Goal: Task Accomplishment & Management: Manage account settings

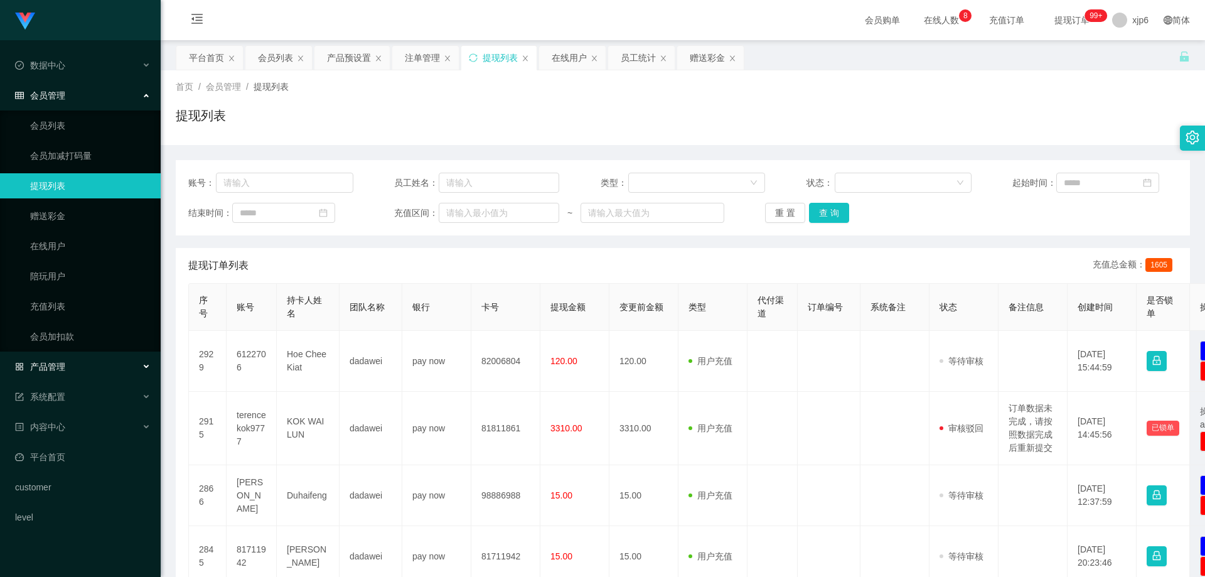
click at [50, 368] on span "产品管理" at bounding box center [40, 366] width 50 height 10
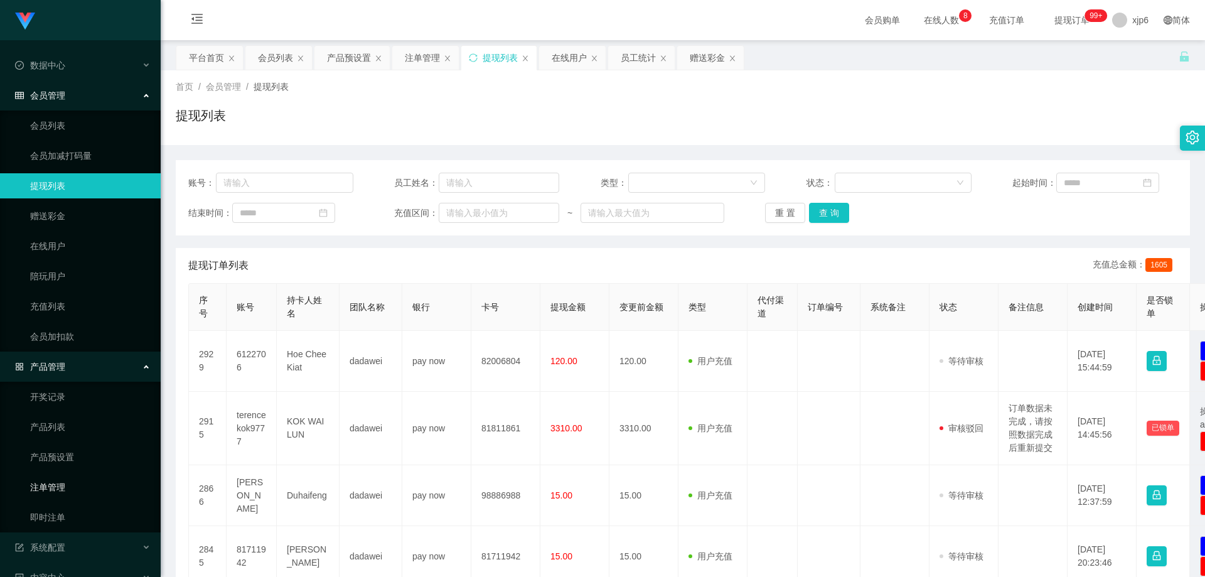
click at [73, 481] on link "注单管理" at bounding box center [90, 486] width 120 height 25
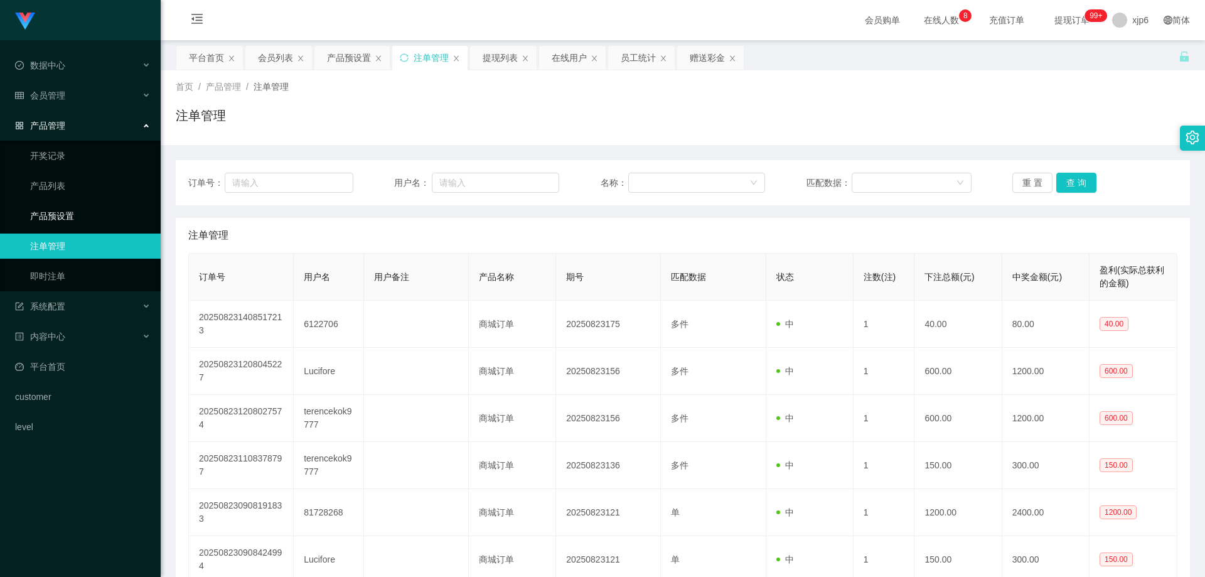
click at [63, 216] on link "产品预设置" at bounding box center [90, 215] width 120 height 25
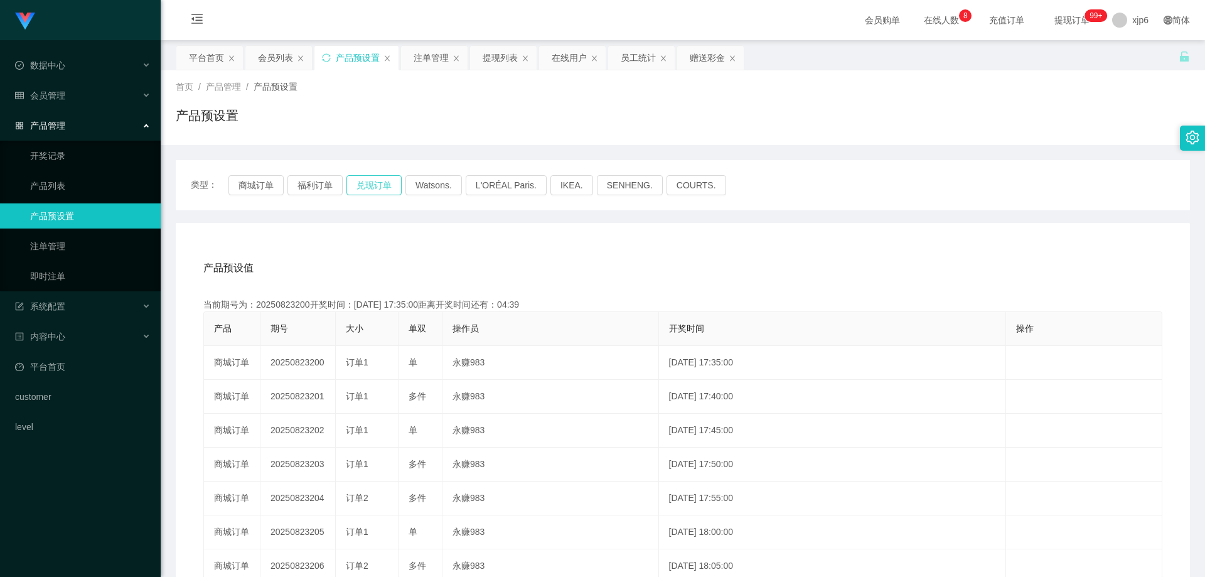
click at [372, 184] on button "兑现订单" at bounding box center [373, 185] width 55 height 20
click at [361, 189] on button "兑现订单" at bounding box center [373, 185] width 55 height 20
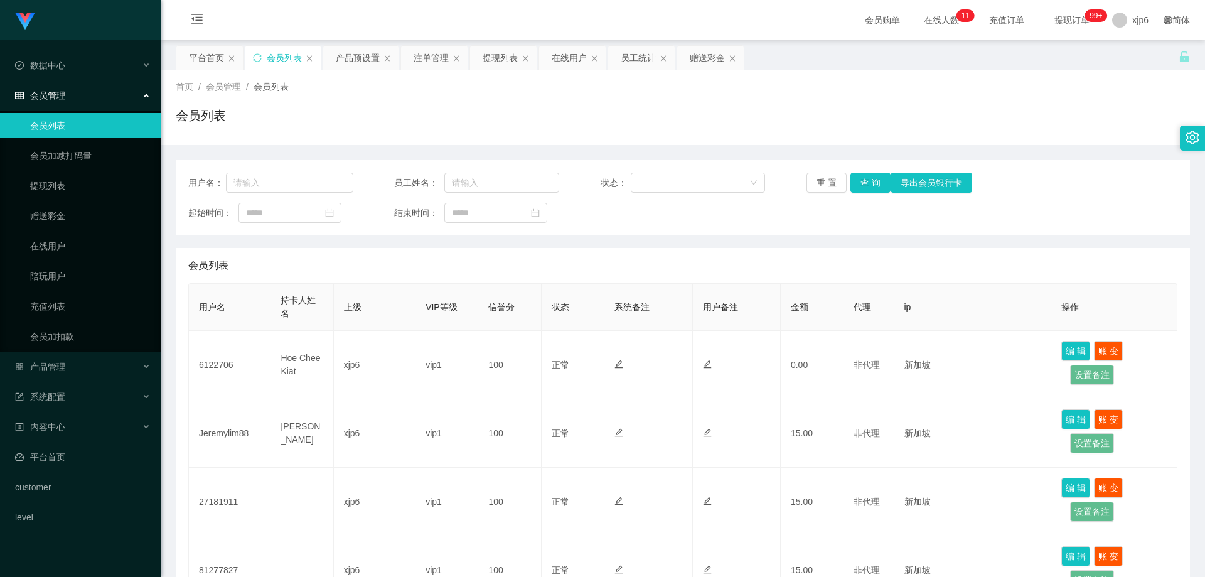
scroll to position [502, 0]
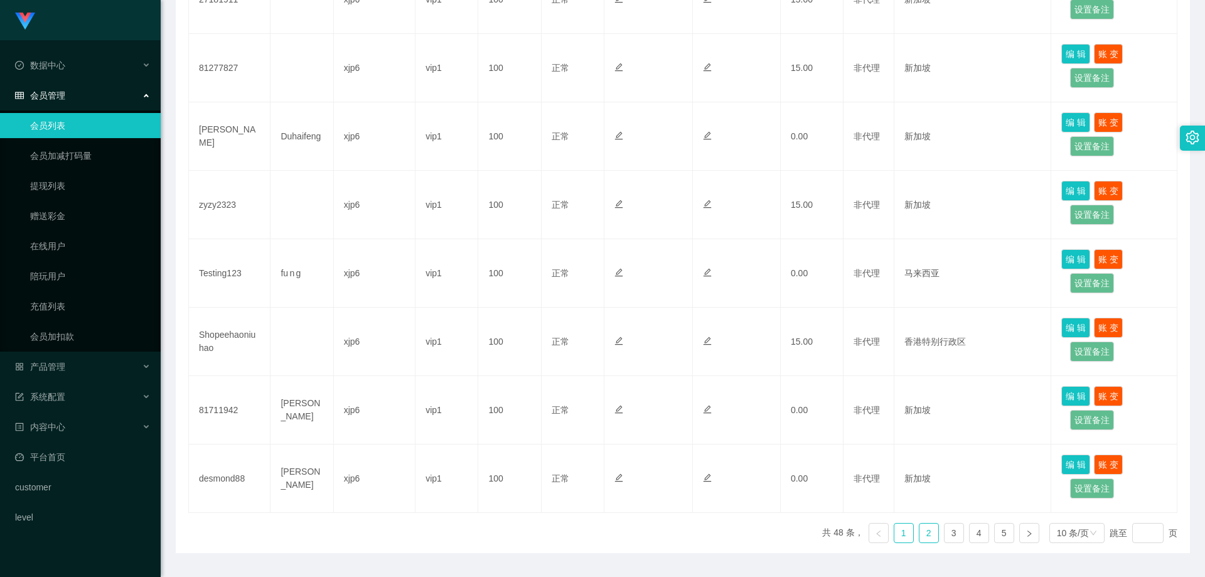
click at [919, 535] on link "2" at bounding box center [928, 532] width 19 height 19
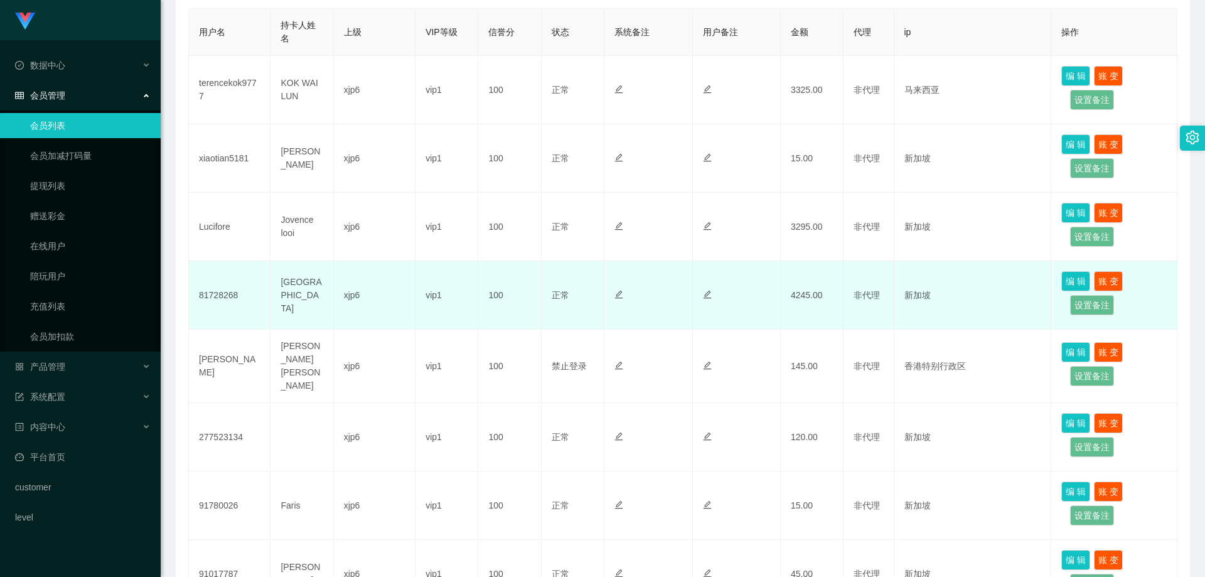
scroll to position [188, 0]
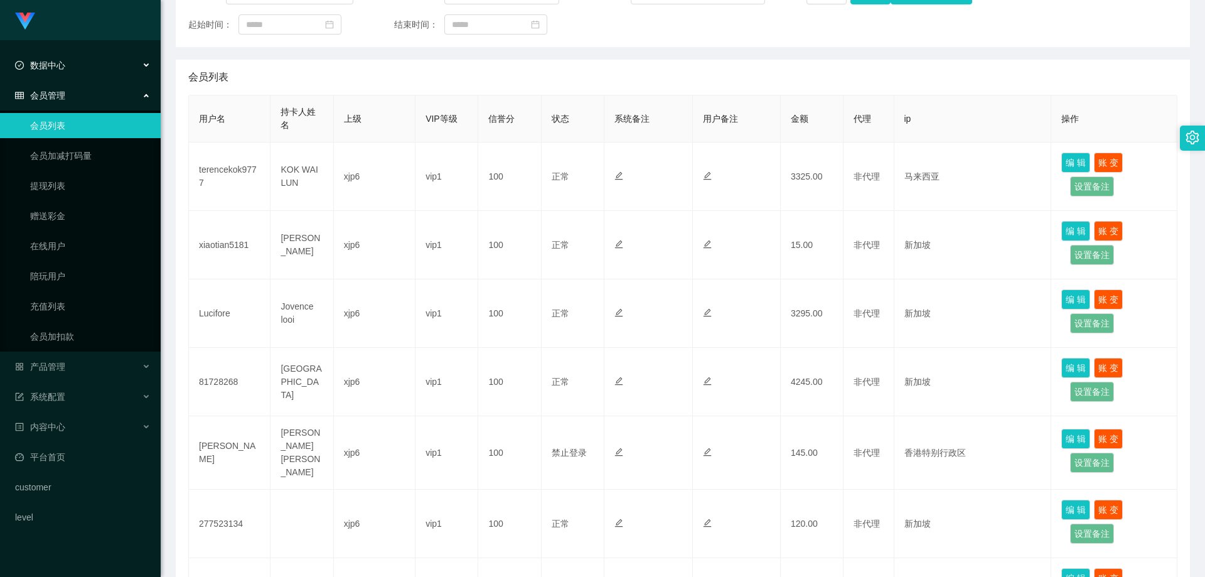
click at [67, 72] on div "数据中心" at bounding box center [80, 65] width 161 height 25
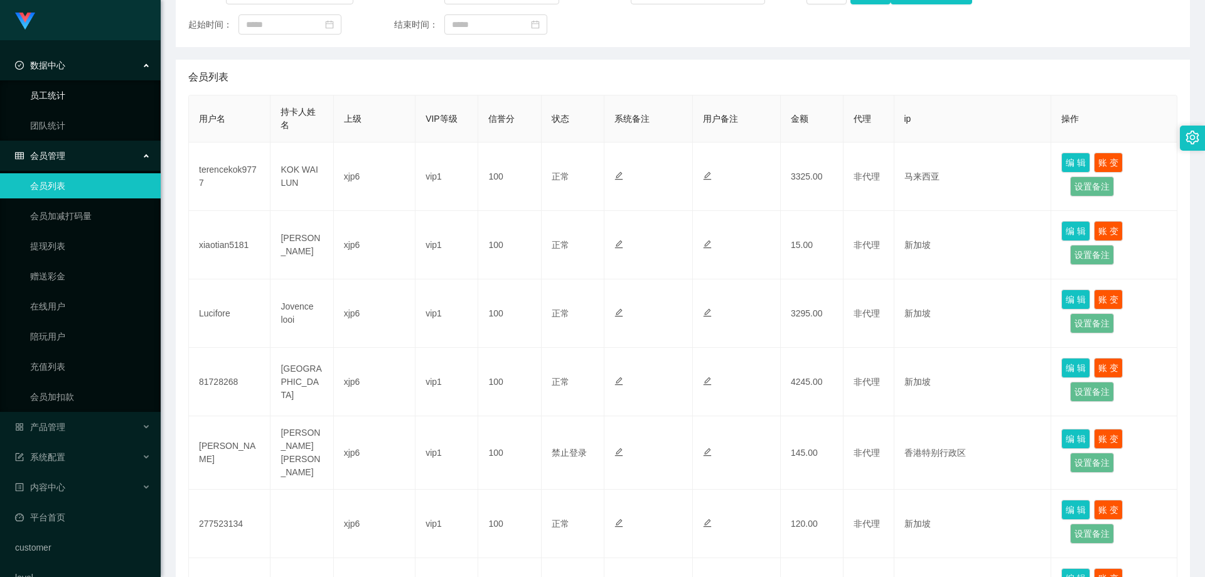
click at [56, 93] on link "员工统计" at bounding box center [90, 95] width 120 height 25
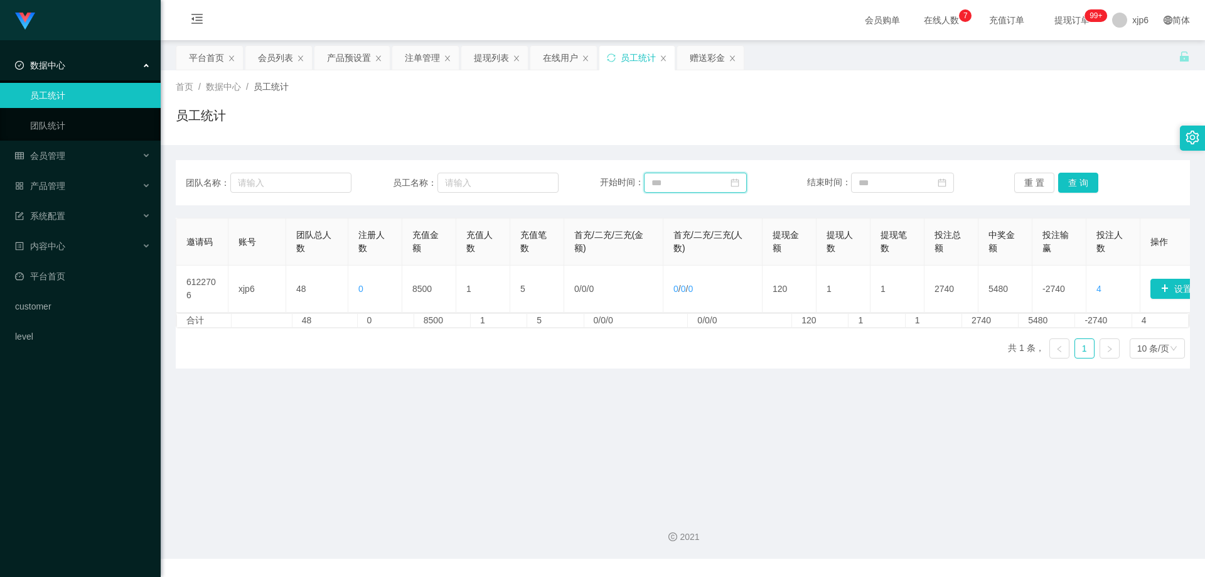
click at [721, 183] on input at bounding box center [695, 183] width 103 height 20
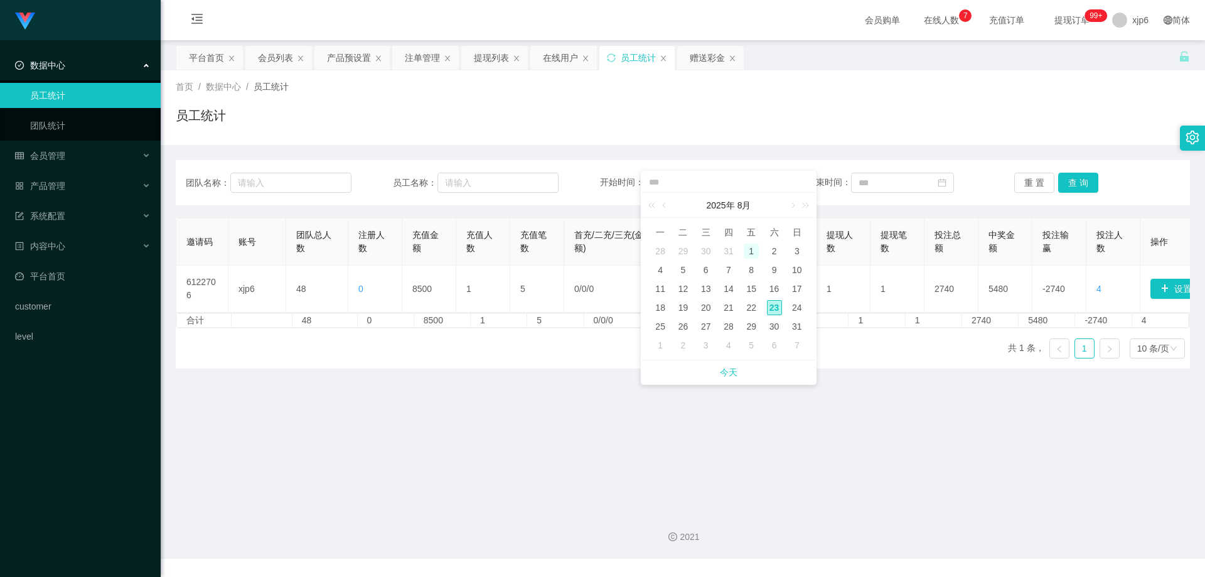
click at [755, 249] on div "1" at bounding box center [750, 250] width 15 height 15
type input "**********"
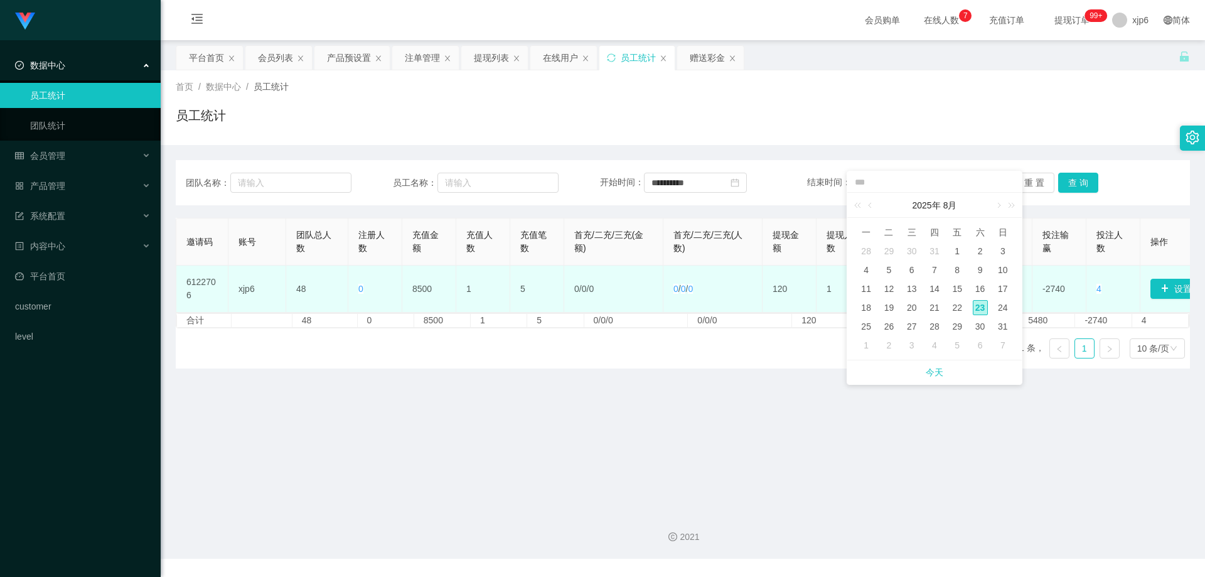
drag, startPoint x: 1004, startPoint y: 305, endPoint x: 1005, endPoint y: 293, distance: 11.9
click at [1003, 305] on div "24" at bounding box center [1002, 307] width 15 height 15
type input "**********"
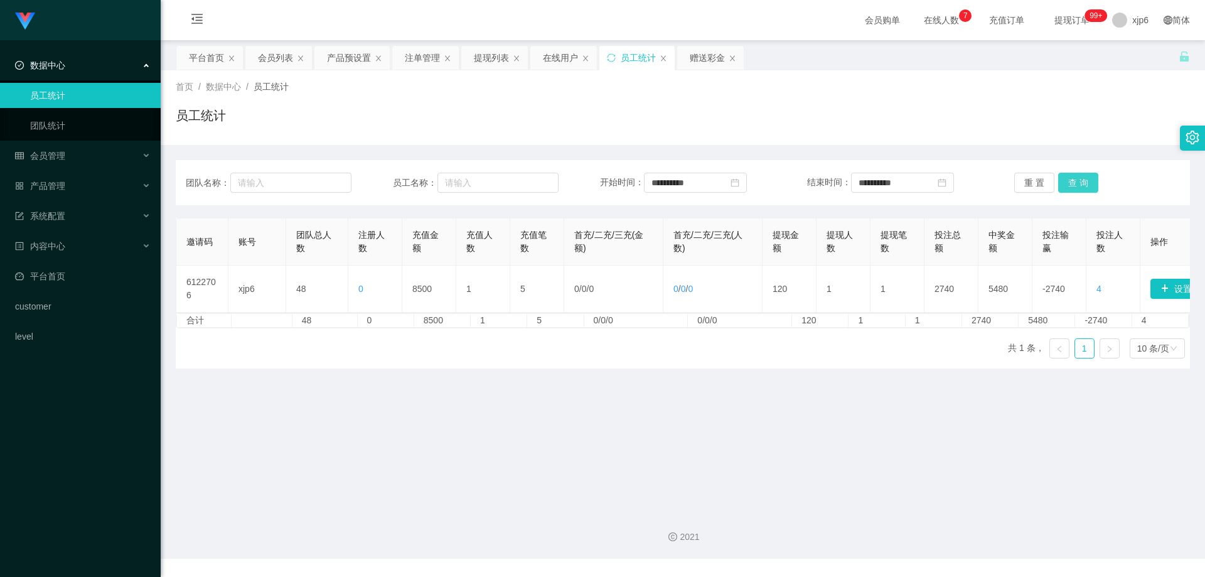
click at [1063, 188] on button "查 询" at bounding box center [1078, 183] width 40 height 20
click at [73, 159] on div "会员管理" at bounding box center [80, 155] width 161 height 25
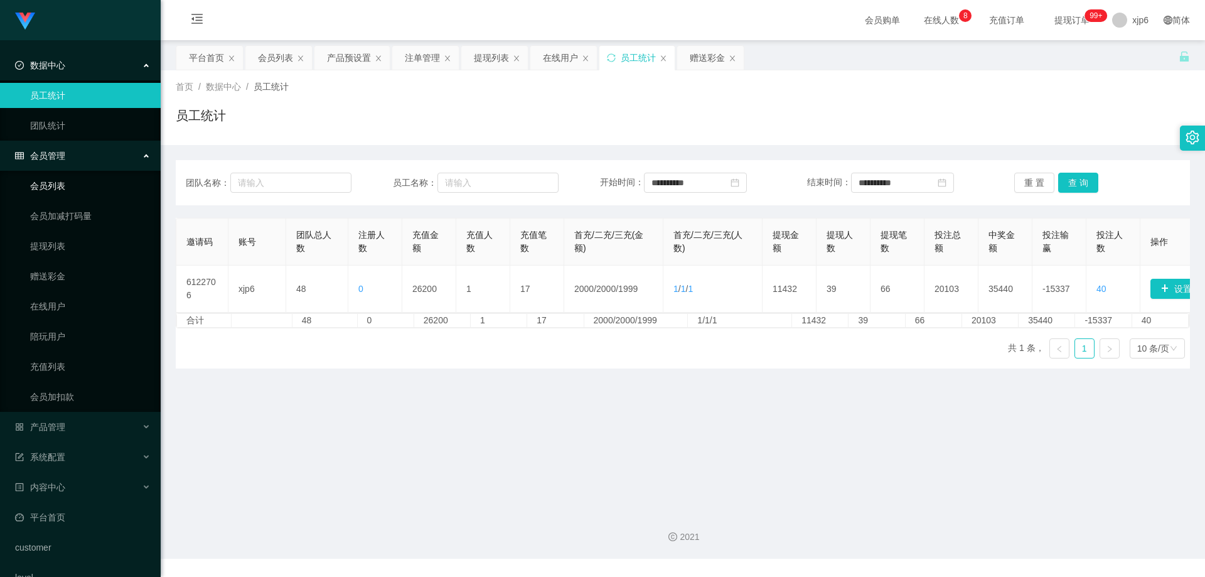
click at [77, 185] on link "会员列表" at bounding box center [90, 185] width 120 height 25
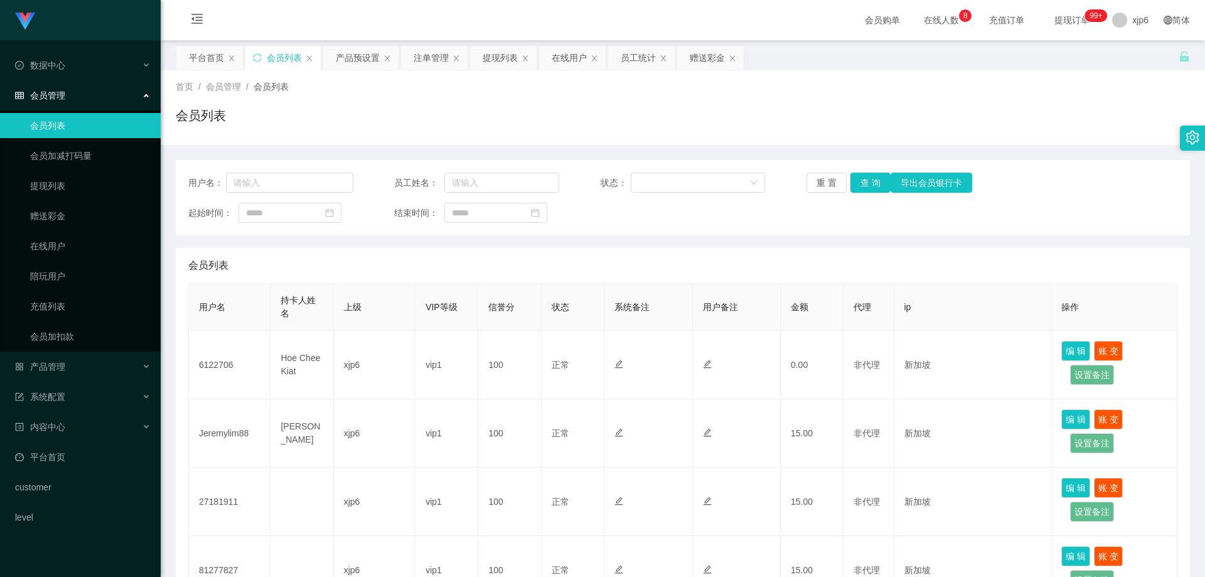
scroll to position [536, 0]
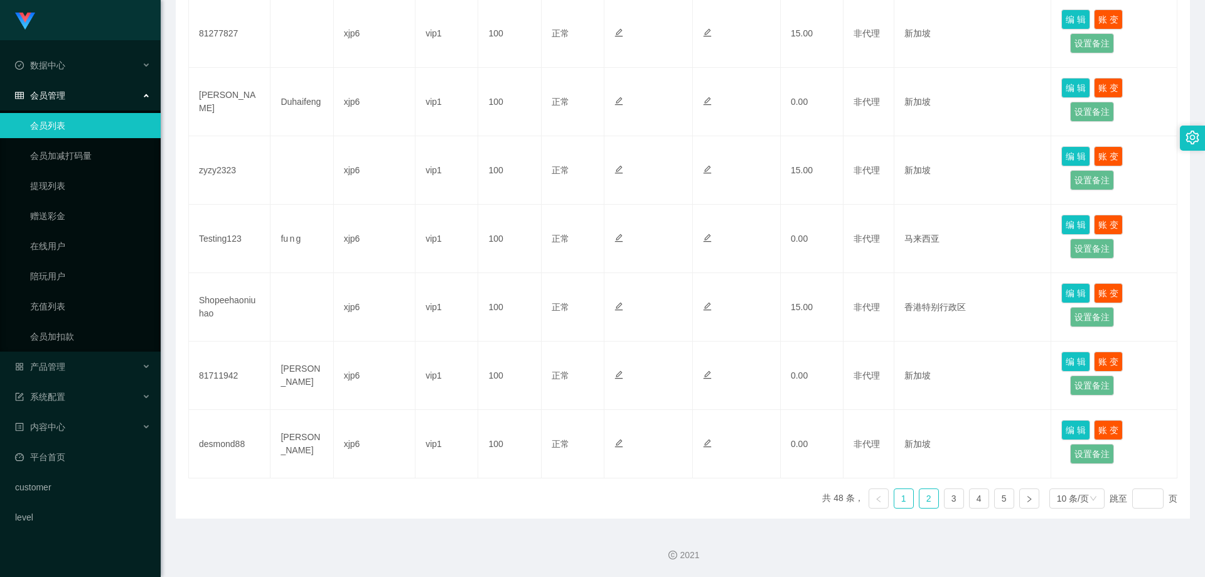
drag, startPoint x: 922, startPoint y: 500, endPoint x: 915, endPoint y: 480, distance: 21.2
click at [922, 500] on link "2" at bounding box center [928, 498] width 19 height 19
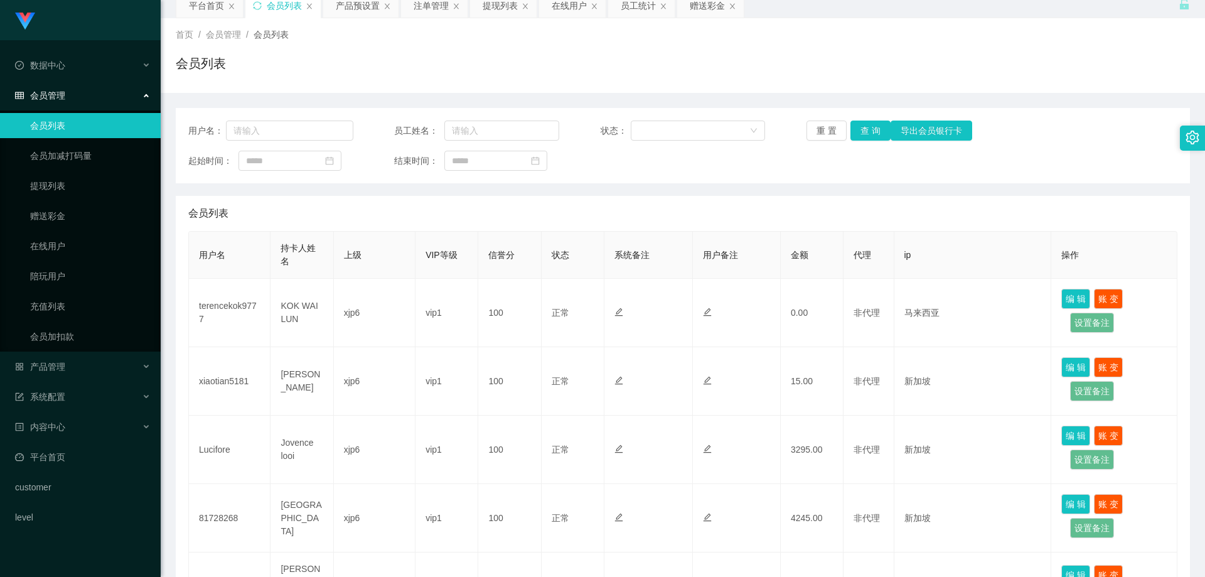
scroll to position [0, 0]
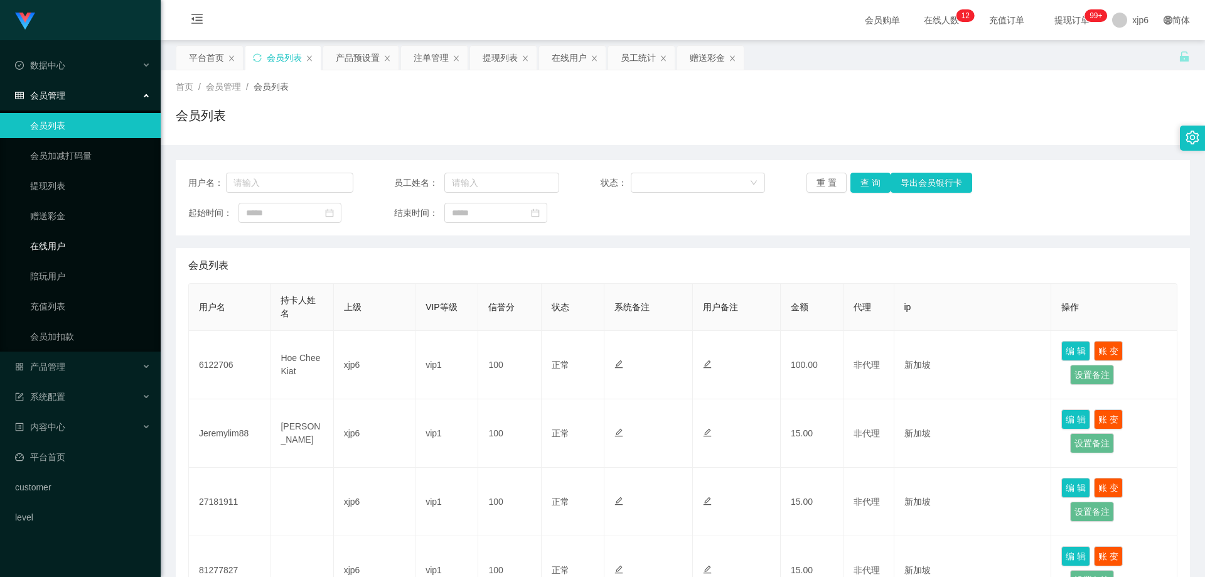
click at [51, 245] on link "在线用户" at bounding box center [90, 245] width 120 height 25
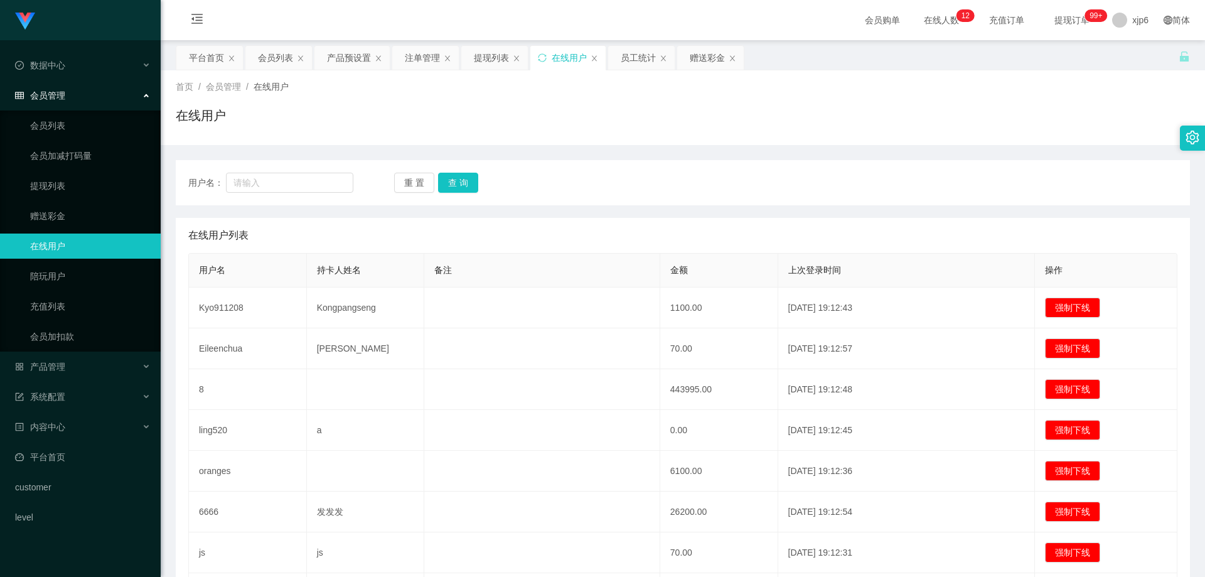
scroll to position [188, 0]
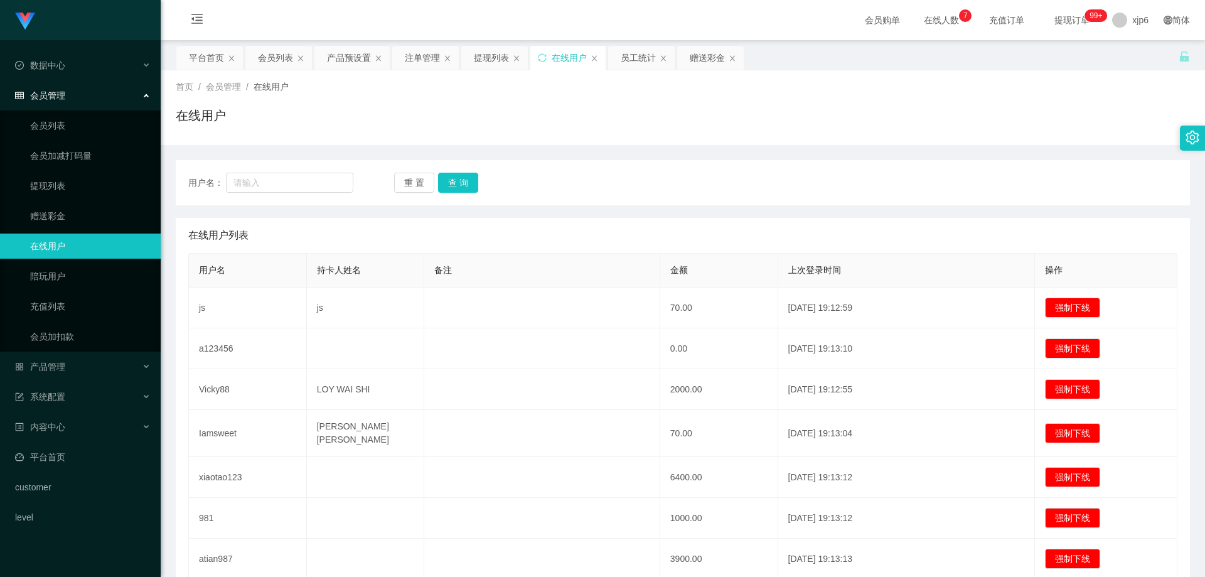
scroll to position [95, 0]
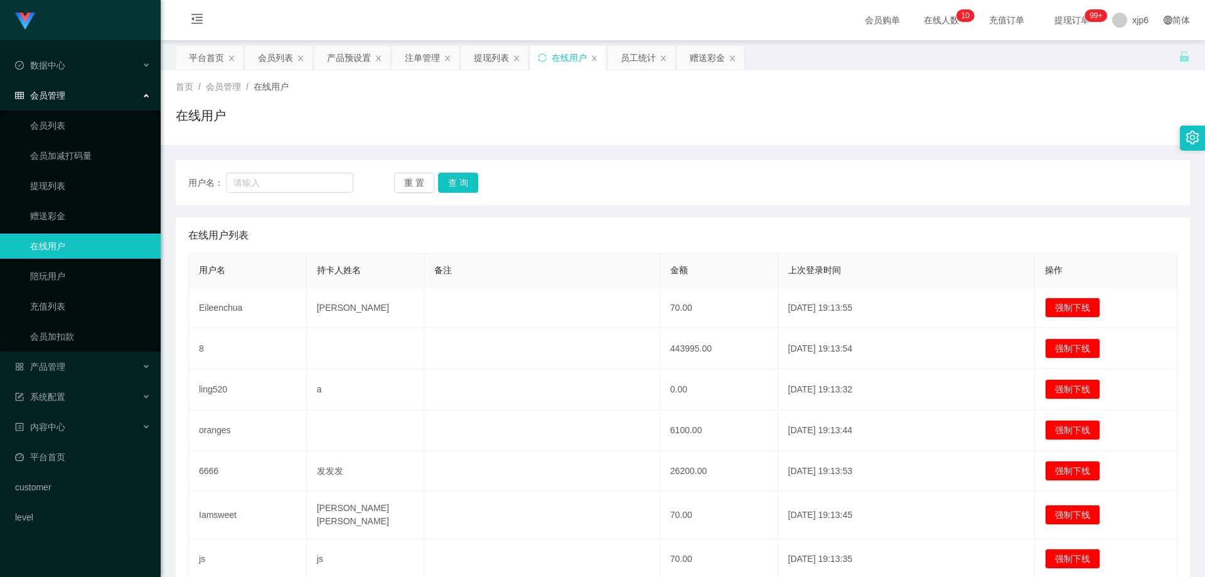
scroll to position [188, 0]
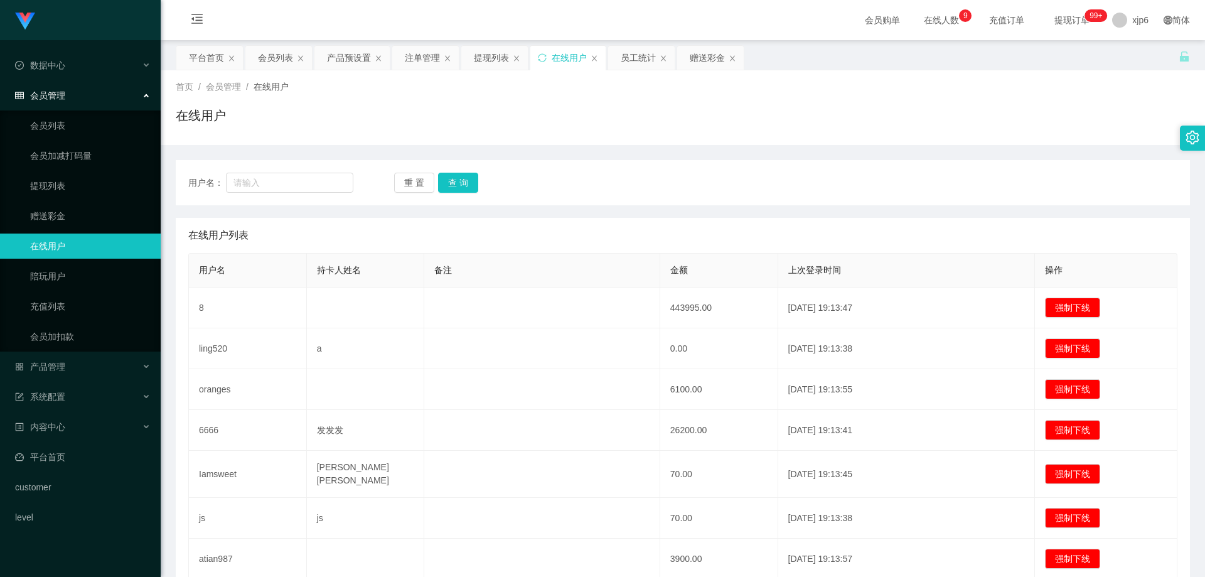
scroll to position [125, 0]
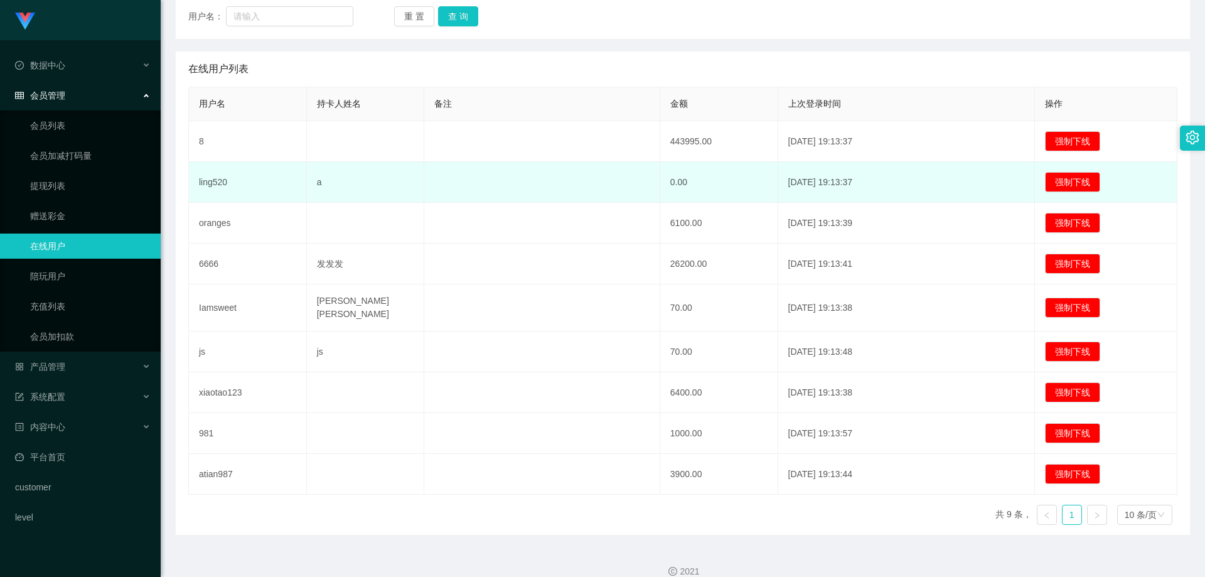
scroll to position [176, 0]
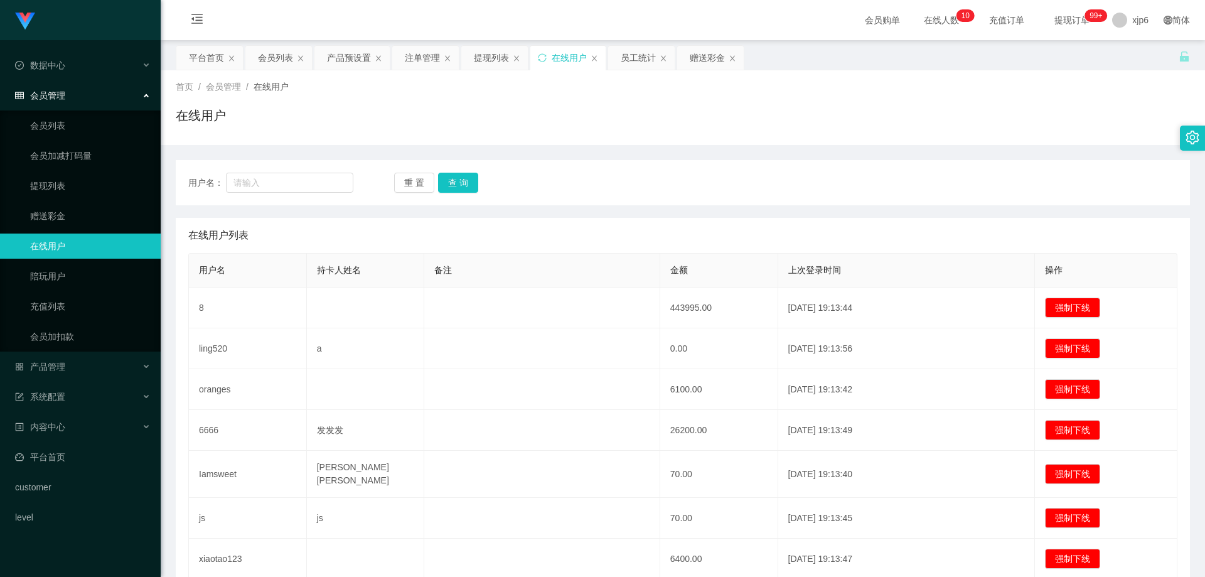
scroll to position [188, 0]
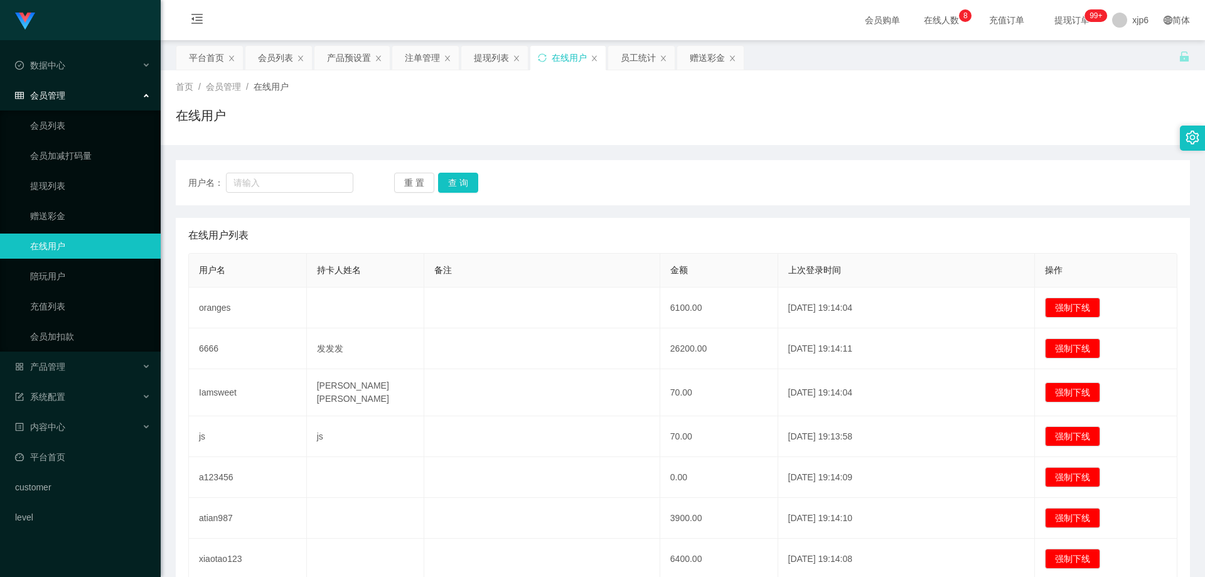
scroll to position [136, 0]
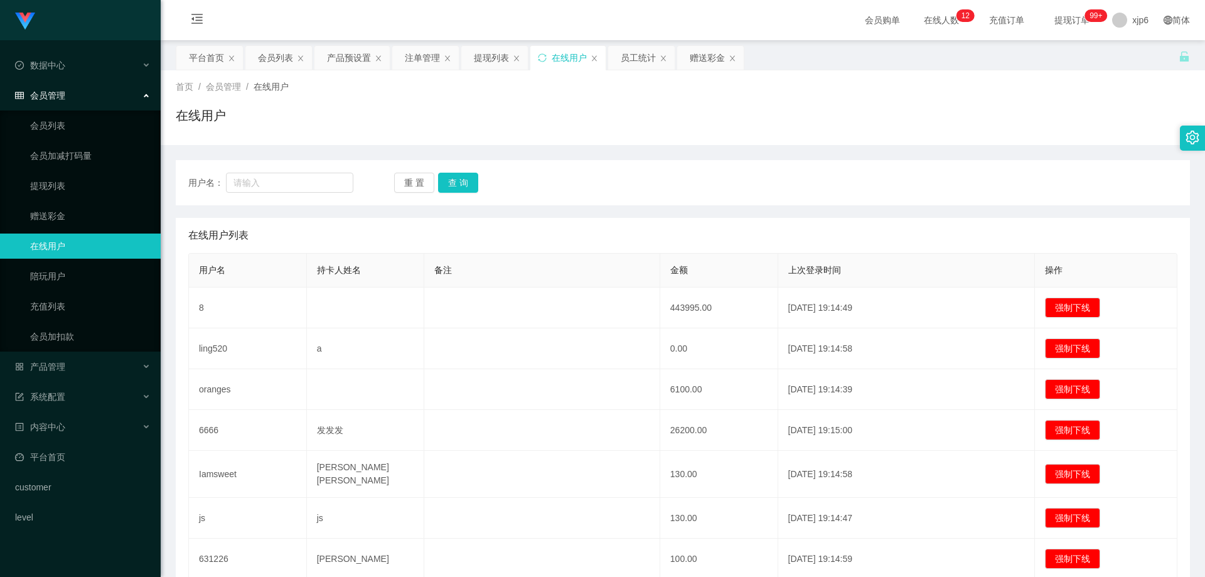
scroll to position [217, 0]
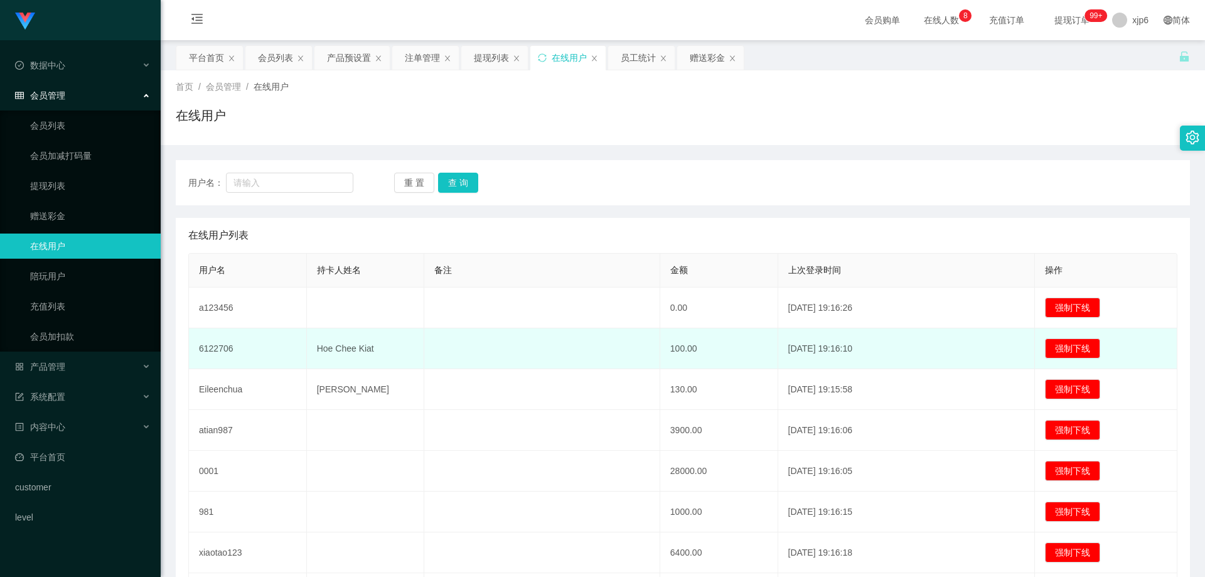
scroll to position [125, 0]
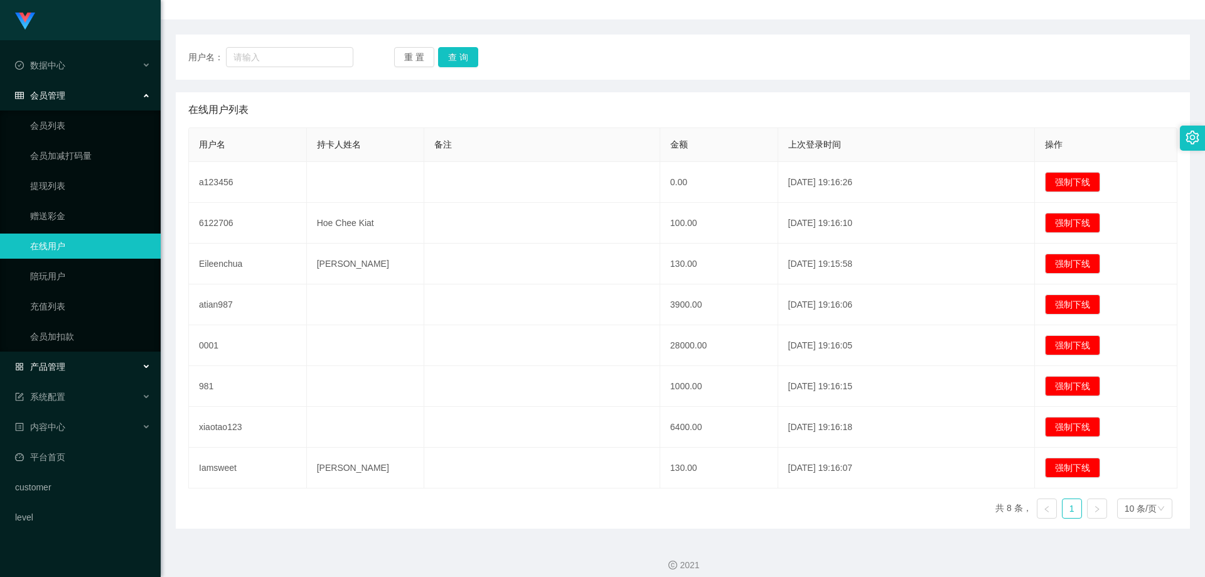
click at [61, 366] on span "产品管理" at bounding box center [40, 366] width 50 height 10
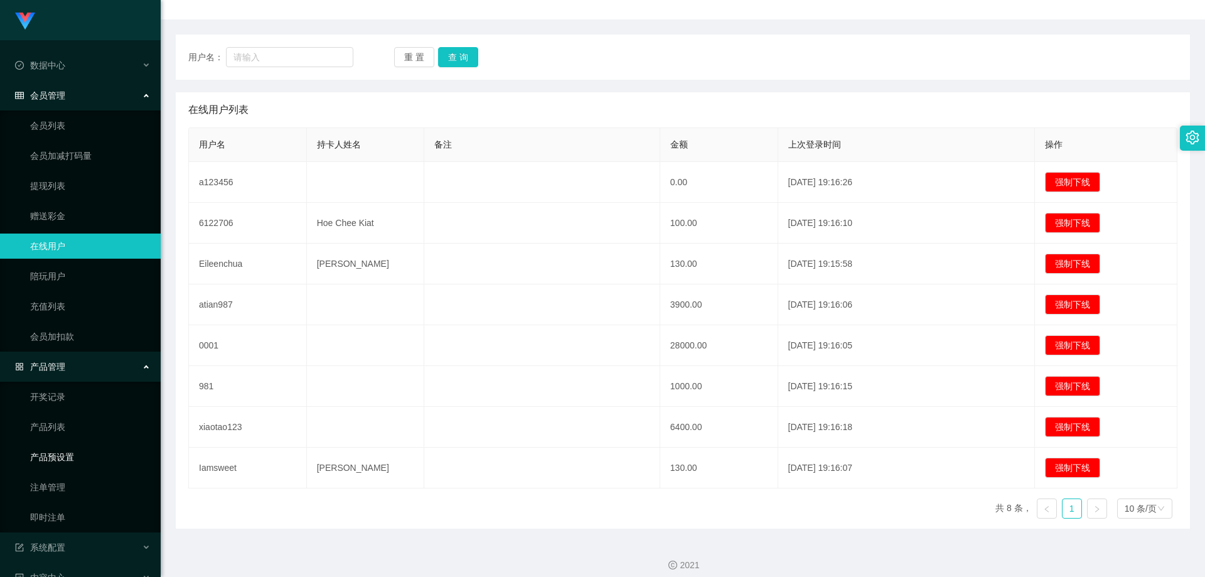
click at [70, 453] on link "产品预设置" at bounding box center [90, 456] width 120 height 25
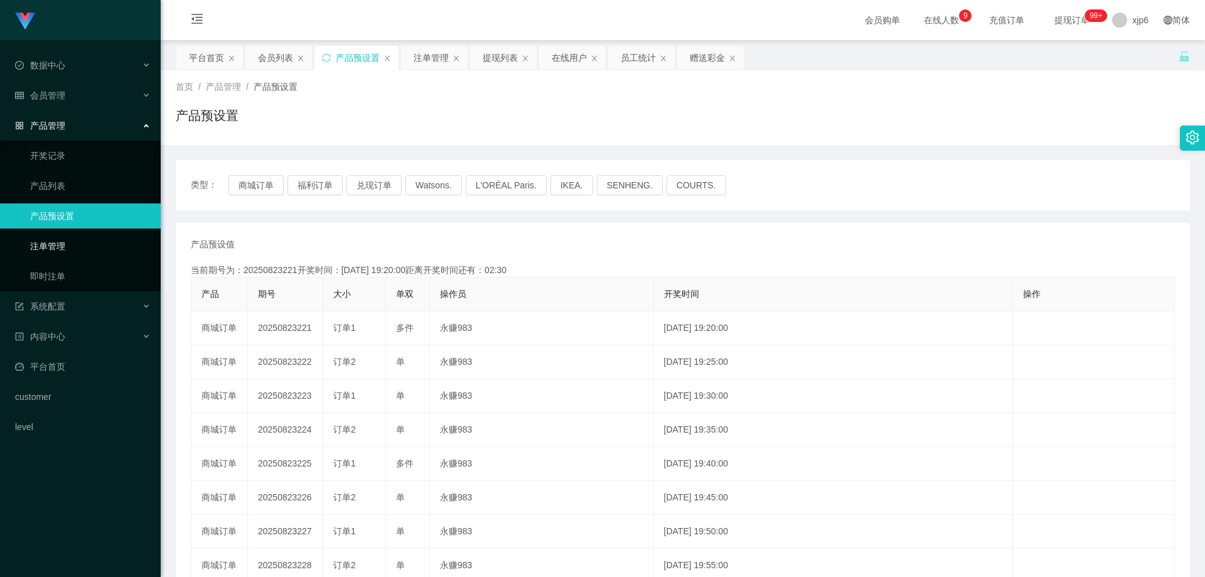
click at [70, 250] on link "注单管理" at bounding box center [90, 245] width 120 height 25
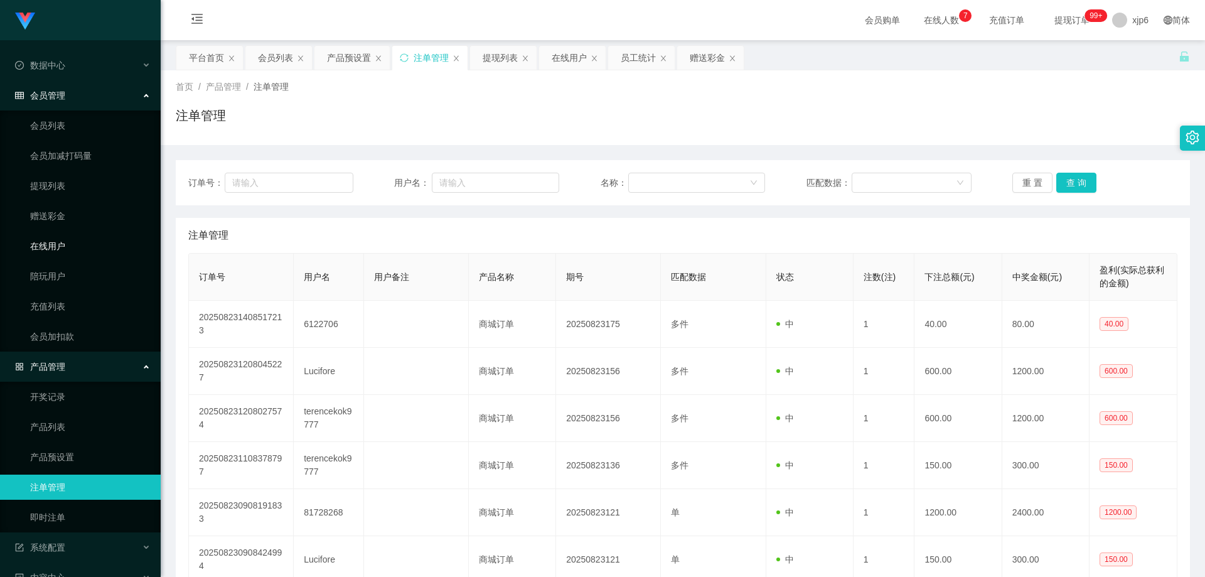
click at [82, 246] on link "在线用户" at bounding box center [90, 245] width 120 height 25
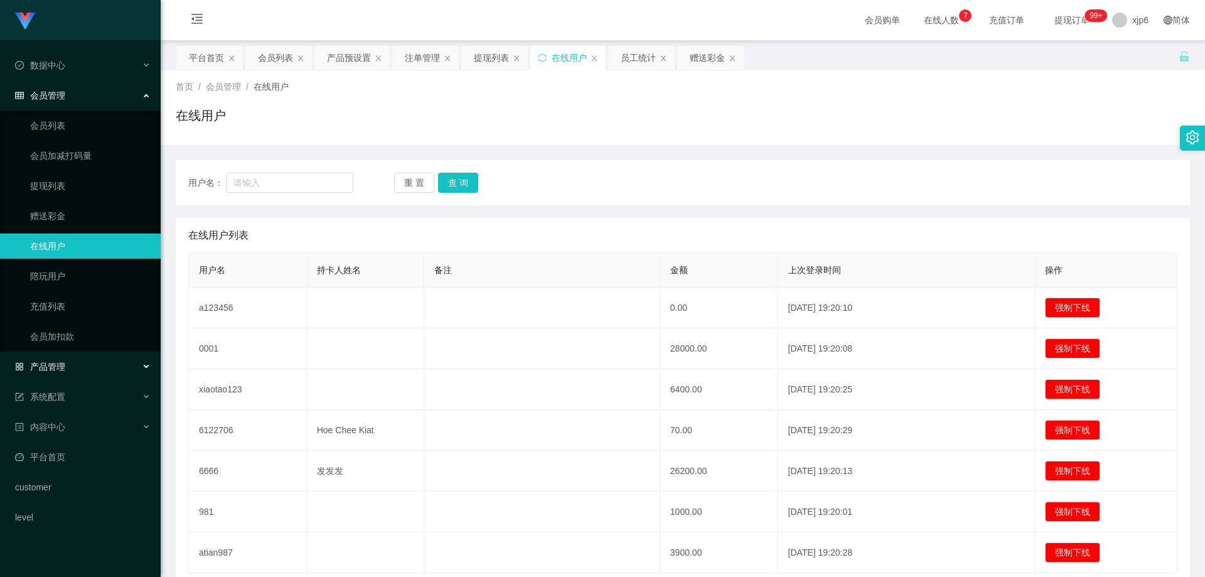
click at [70, 362] on div "产品管理" at bounding box center [80, 366] width 161 height 25
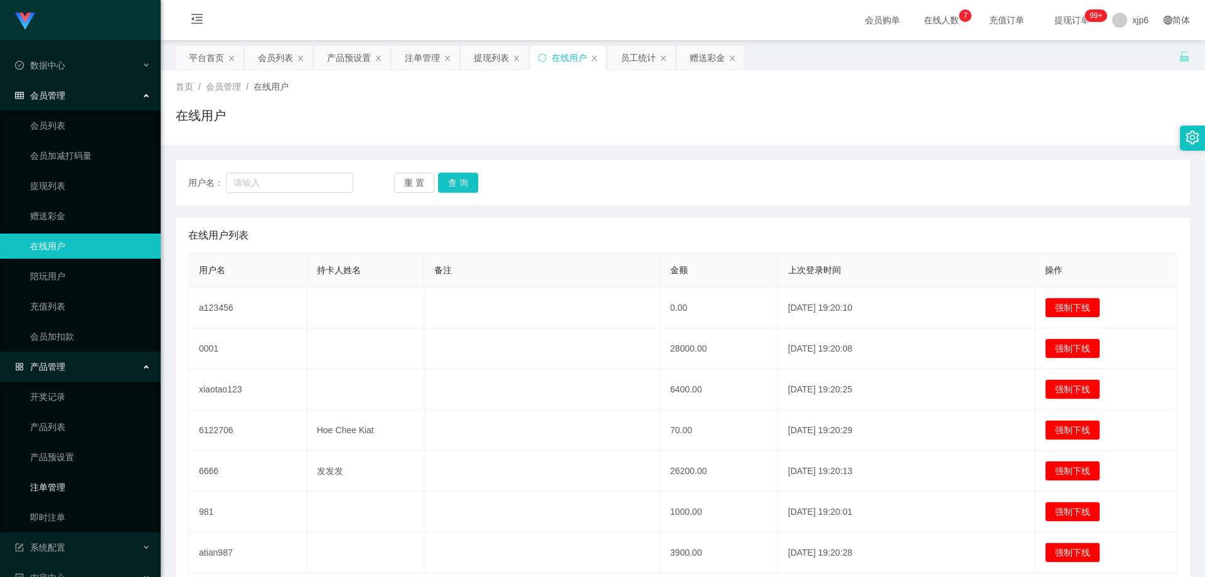
click at [65, 483] on link "注单管理" at bounding box center [90, 486] width 120 height 25
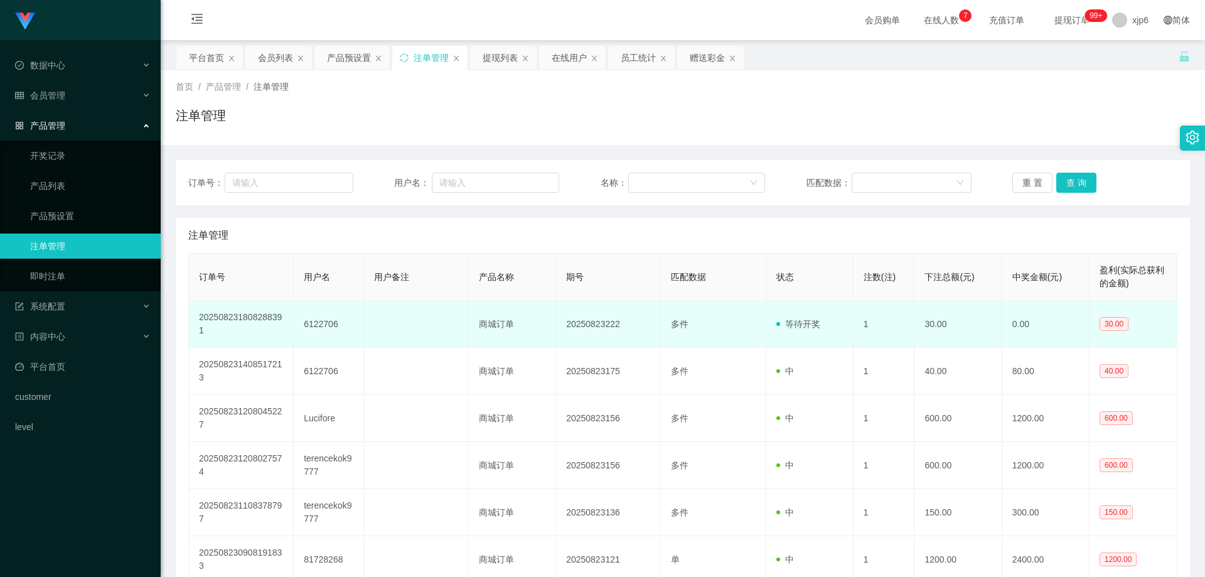
click at [310, 326] on td "6122706" at bounding box center [329, 324] width 70 height 47
copy td "6122706"
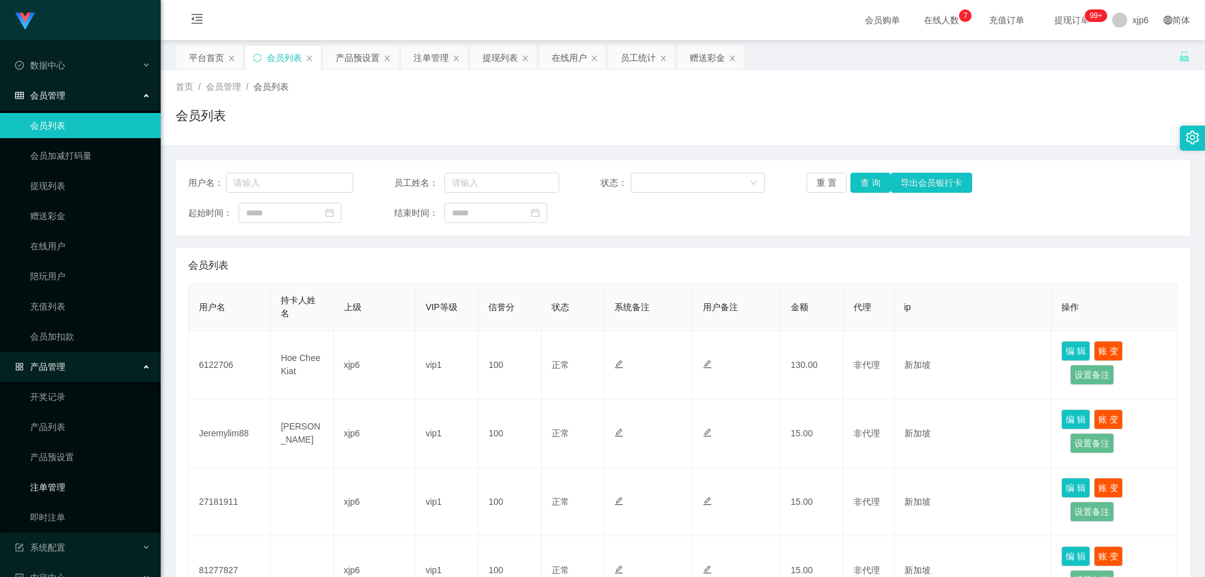
click at [70, 482] on link "注单管理" at bounding box center [90, 486] width 120 height 25
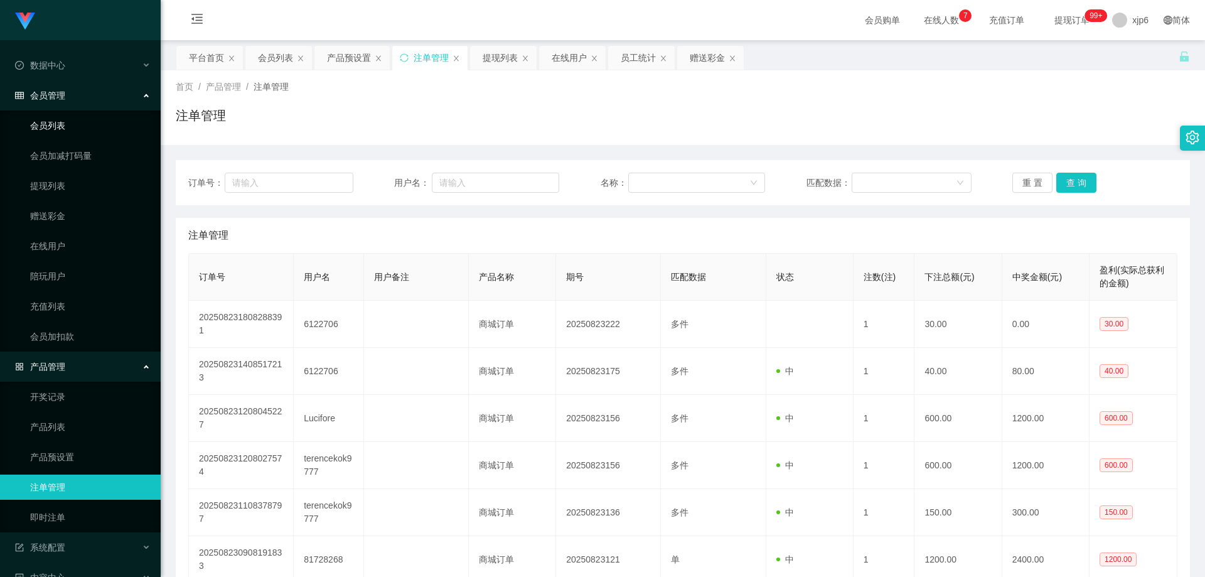
click at [63, 131] on link "会员列表" at bounding box center [90, 125] width 120 height 25
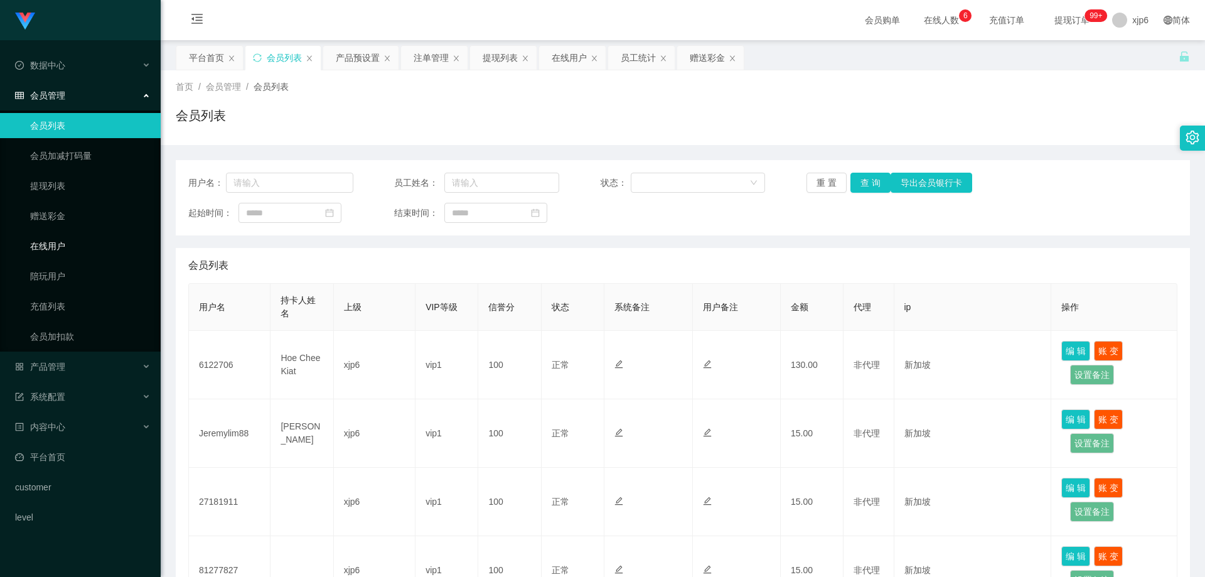
drag, startPoint x: 64, startPoint y: 243, endPoint x: 72, endPoint y: 247, distance: 8.2
click at [64, 243] on link "在线用户" at bounding box center [90, 245] width 120 height 25
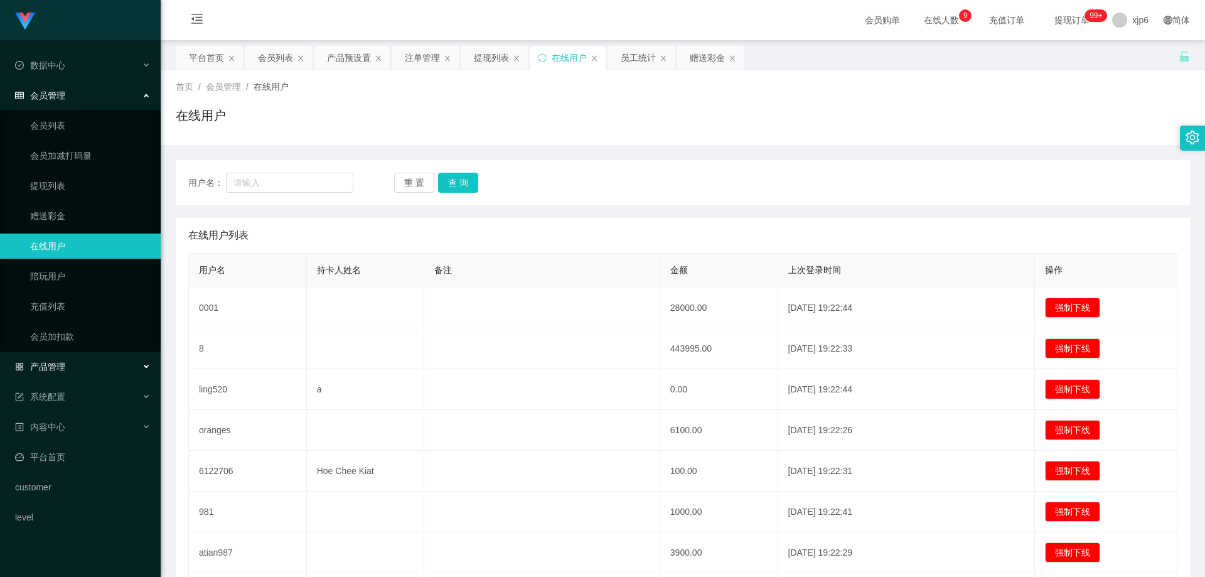
click at [70, 366] on div "产品管理" at bounding box center [80, 366] width 161 height 25
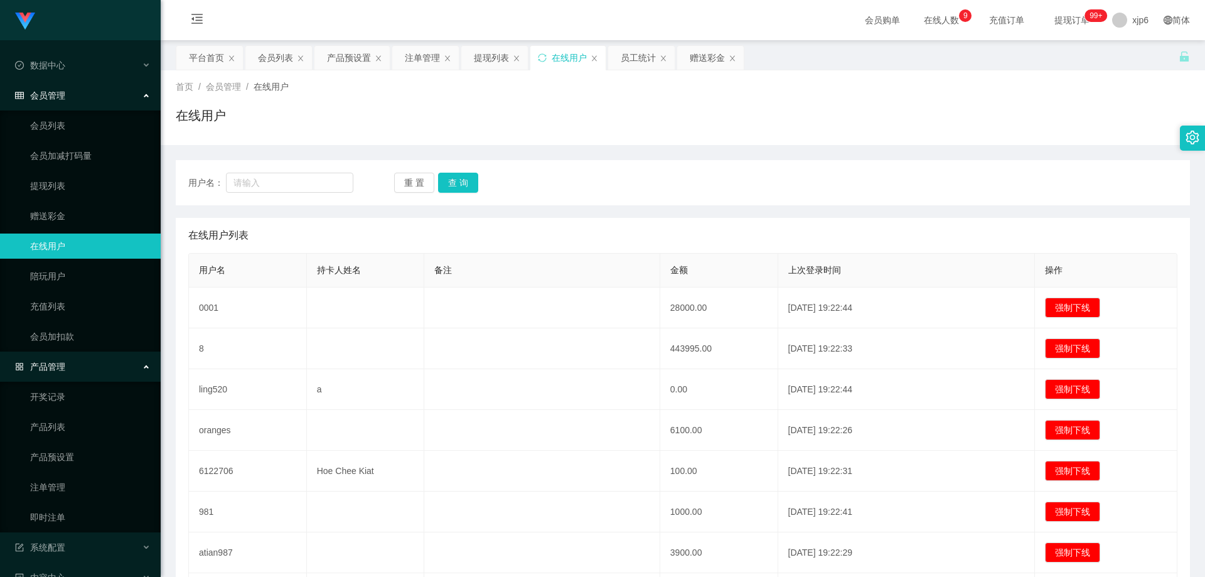
click at [78, 361] on div "产品管理" at bounding box center [80, 366] width 161 height 25
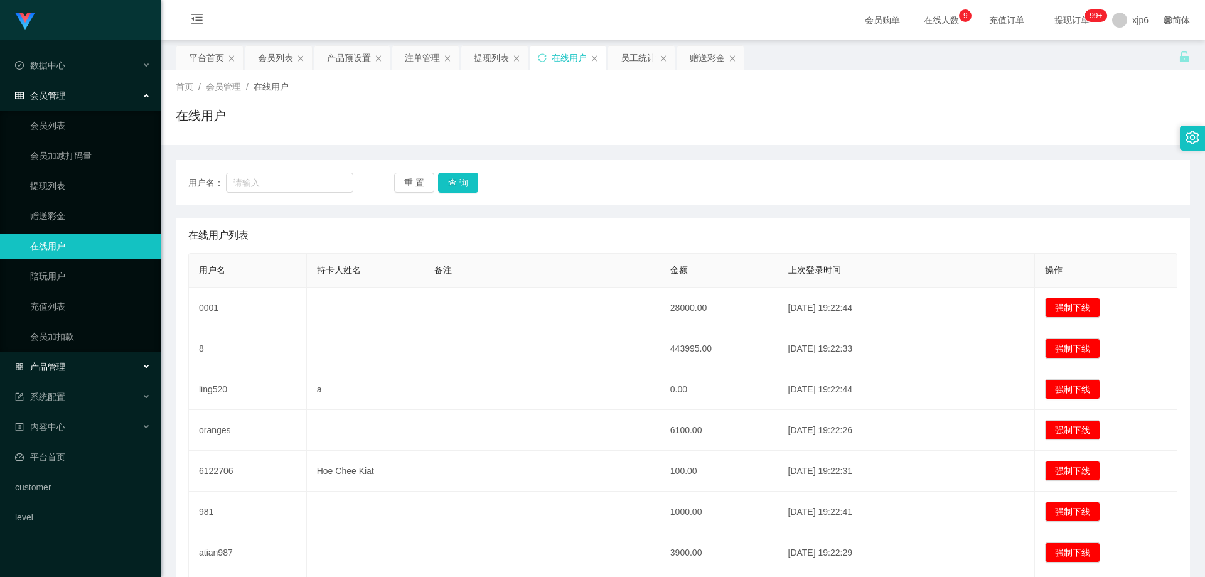
click at [70, 368] on div "产品管理" at bounding box center [80, 366] width 161 height 25
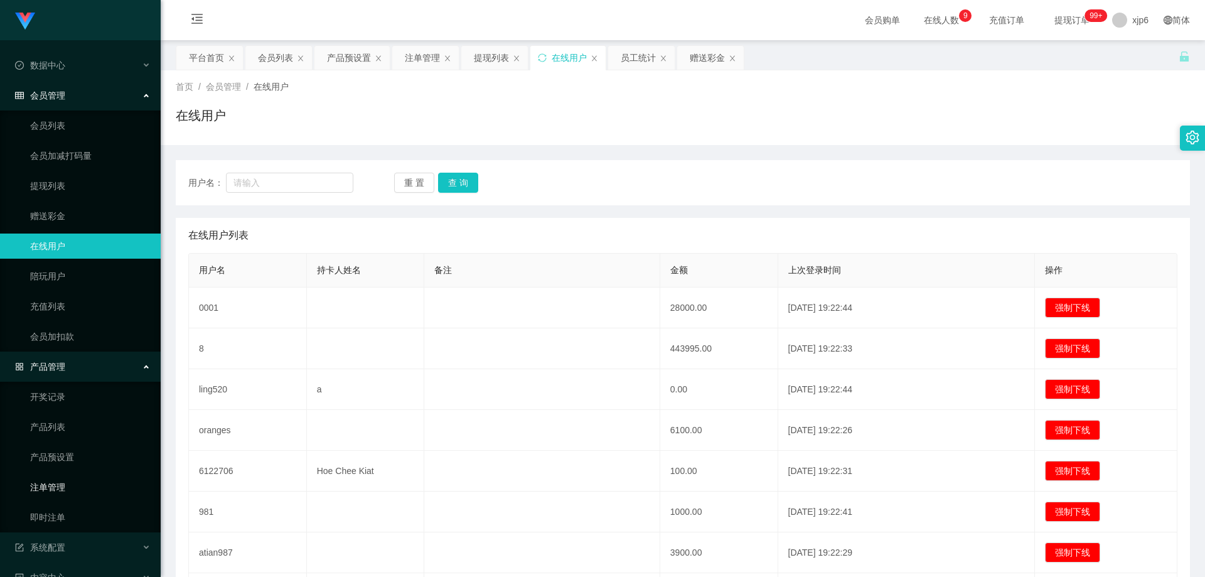
click at [55, 489] on link "注单管理" at bounding box center [90, 486] width 120 height 25
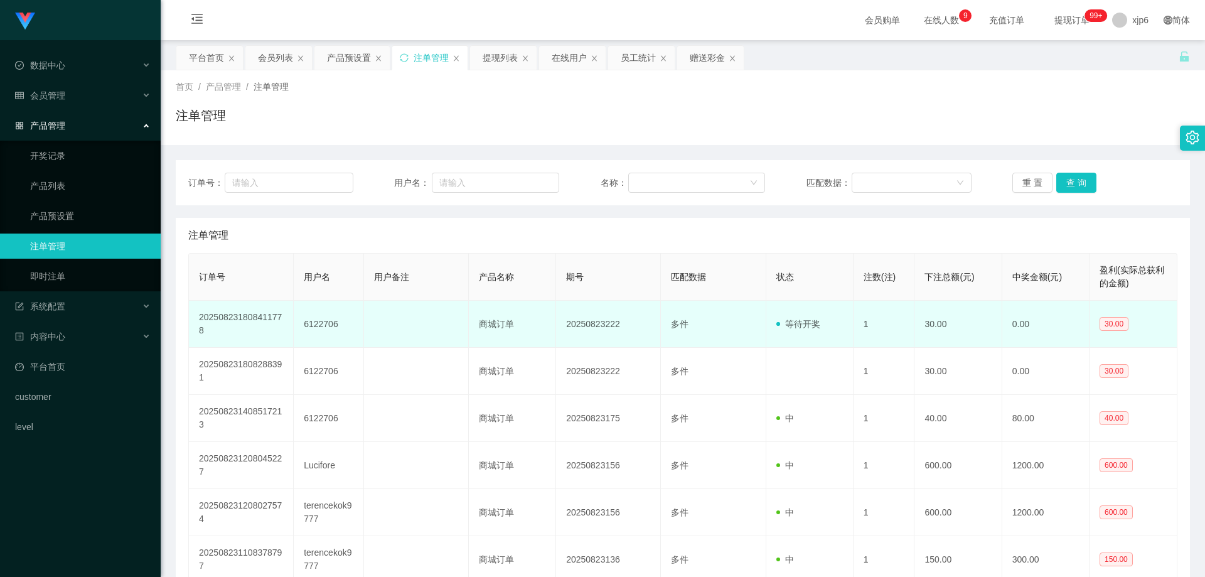
click at [322, 323] on td "6122706" at bounding box center [329, 324] width 70 height 47
copy td "6122706"
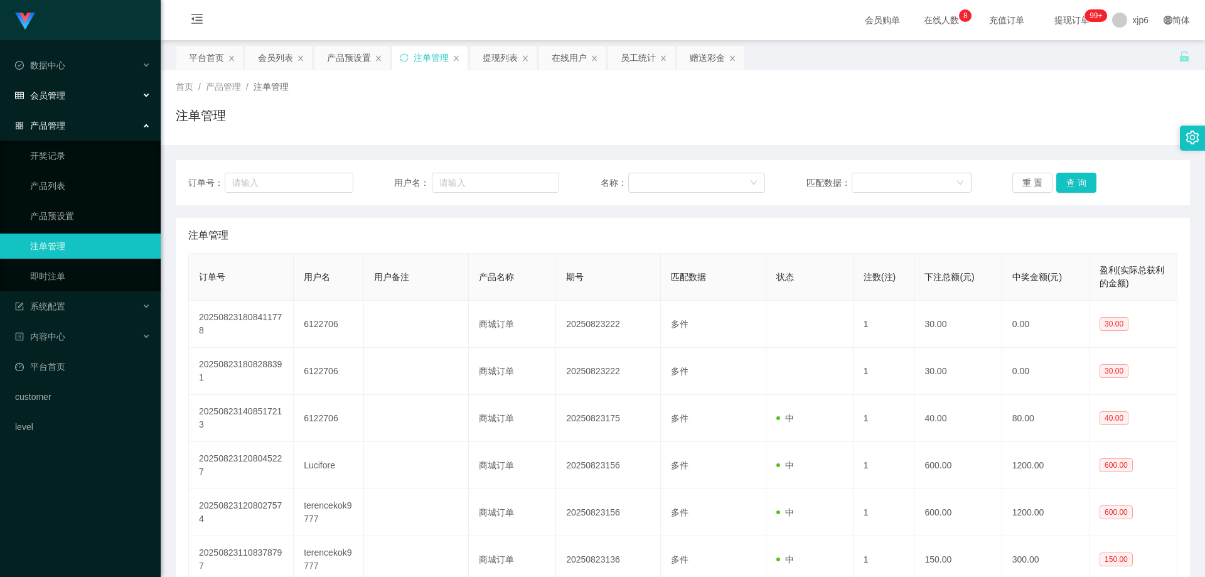
click at [47, 84] on div "会员管理" at bounding box center [80, 95] width 161 height 25
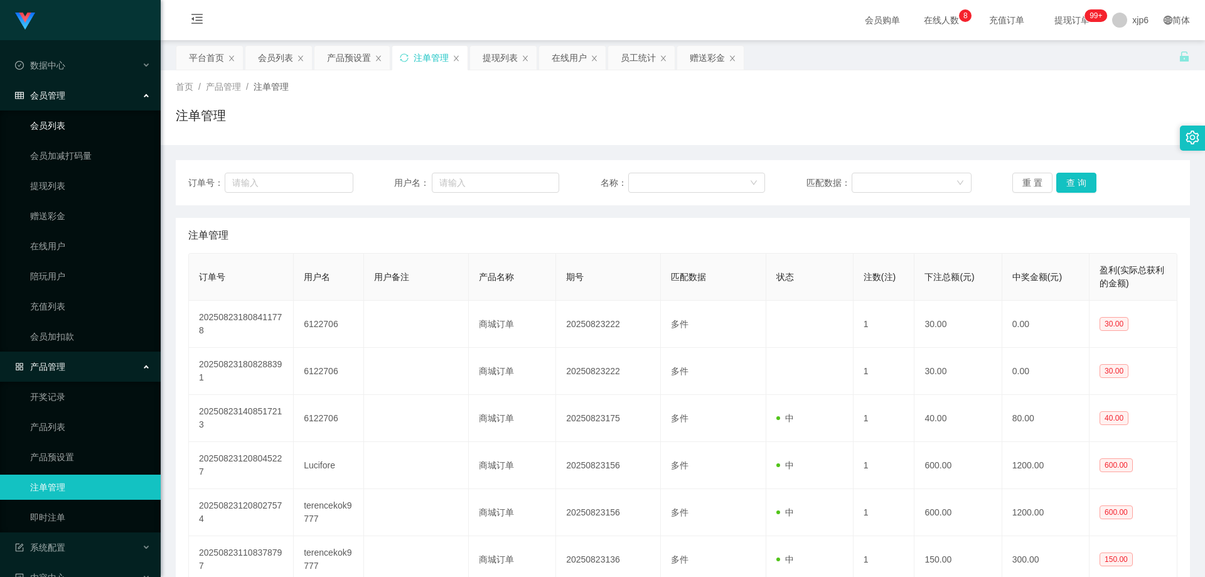
click at [66, 123] on link "会员列表" at bounding box center [90, 125] width 120 height 25
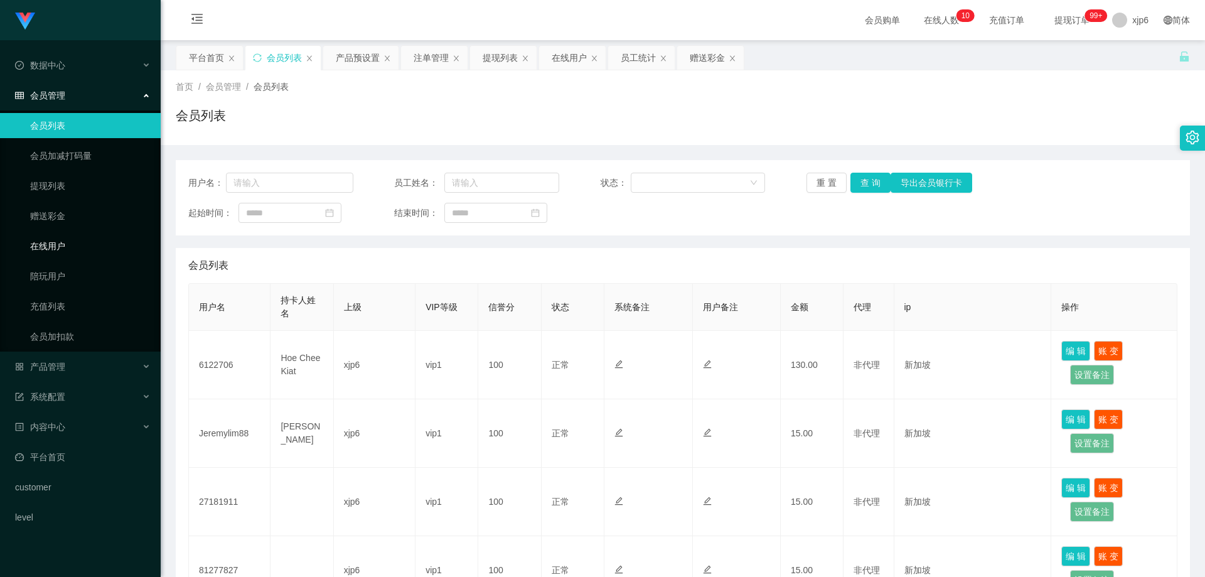
click at [50, 249] on link "在线用户" at bounding box center [90, 245] width 120 height 25
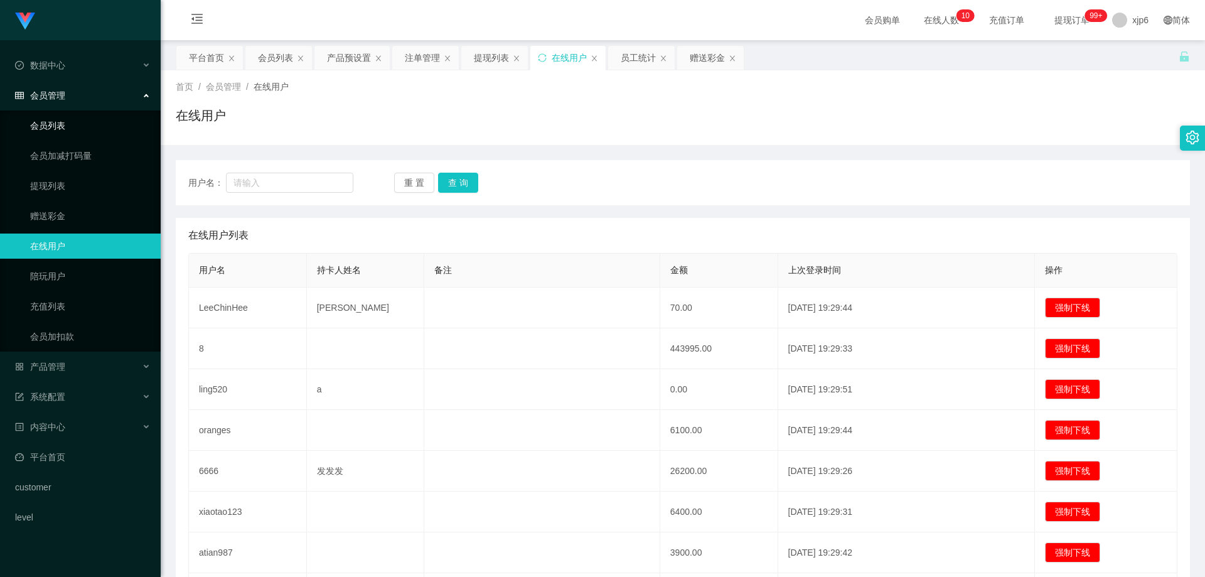
click at [95, 132] on link "会员列表" at bounding box center [90, 125] width 120 height 25
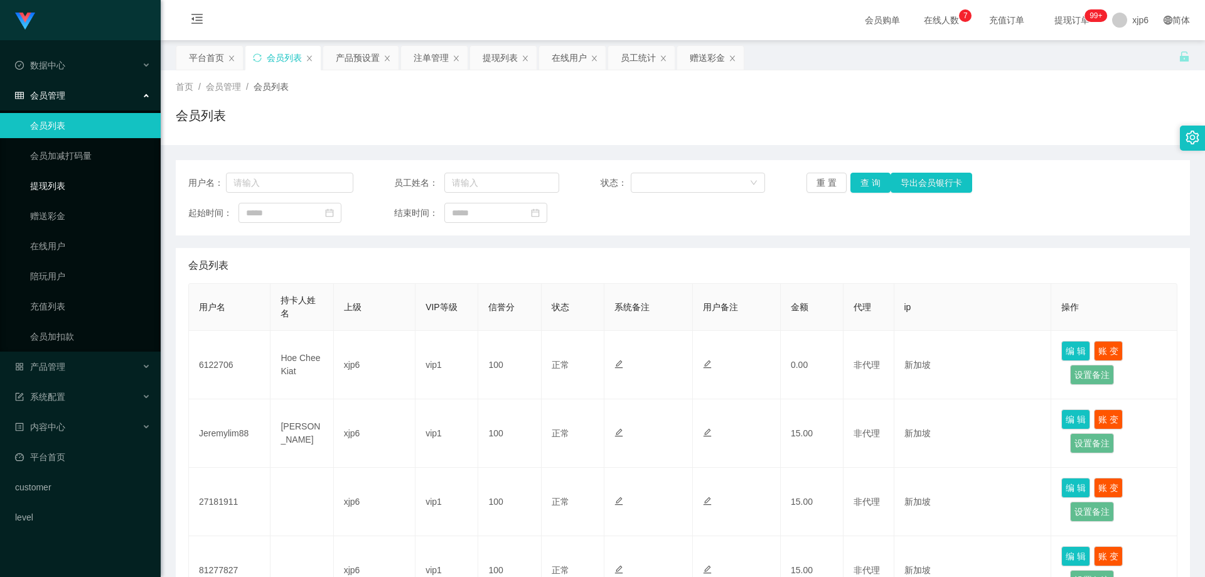
click at [89, 186] on link "提现列表" at bounding box center [90, 185] width 120 height 25
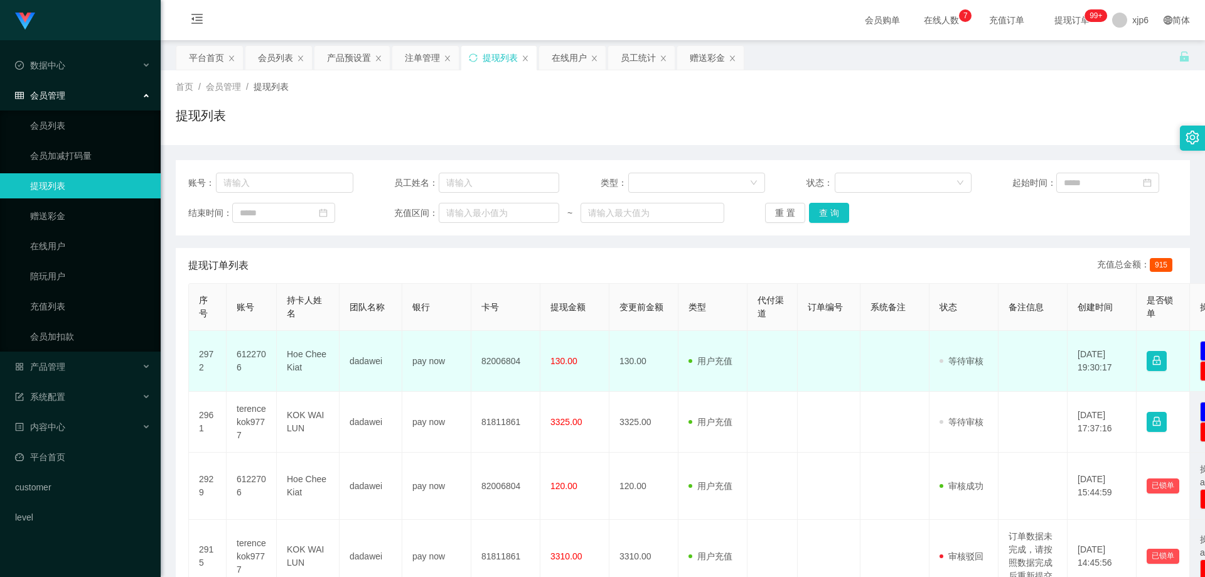
click at [254, 354] on td "6122706" at bounding box center [251, 361] width 50 height 61
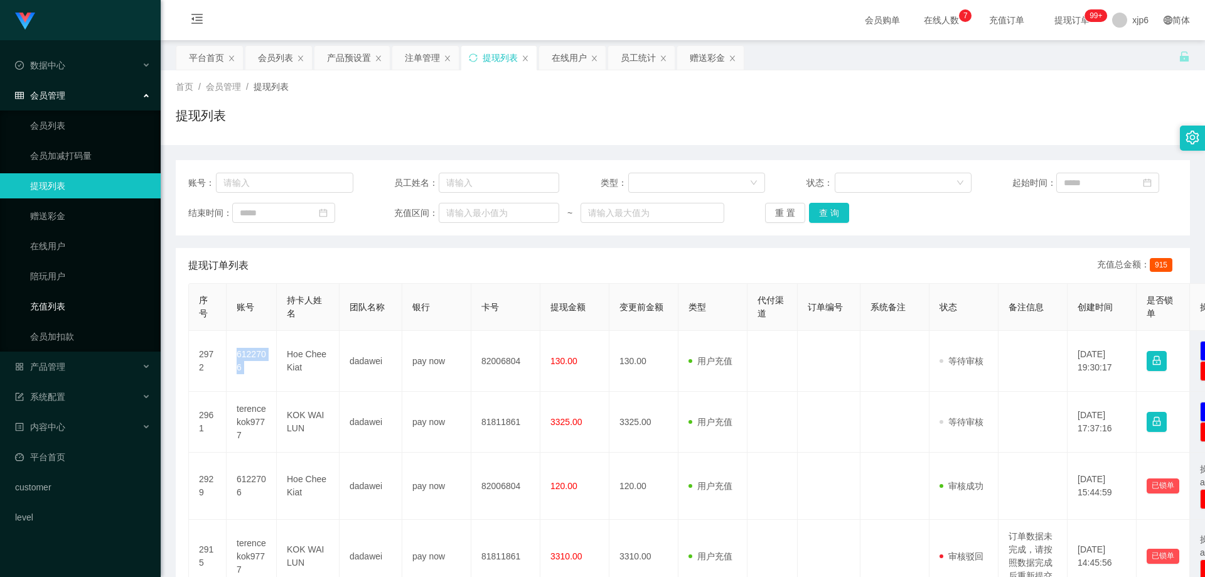
copy td "6122706"
click at [60, 364] on span "产品管理" at bounding box center [40, 366] width 50 height 10
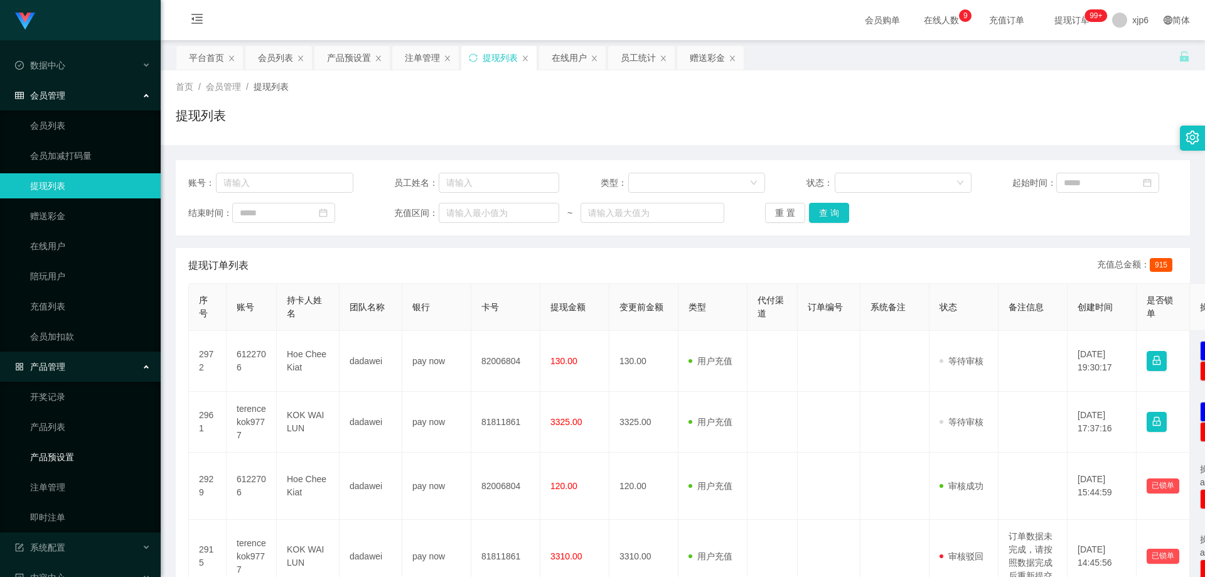
click at [68, 459] on link "产品预设置" at bounding box center [90, 456] width 120 height 25
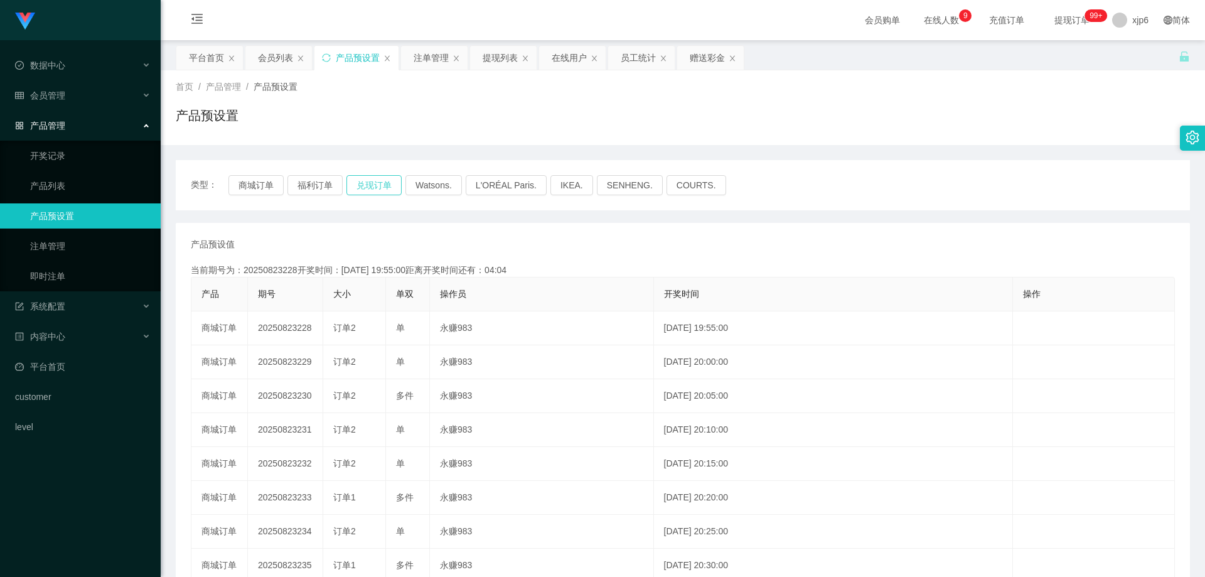
click at [359, 181] on button "兑现订单" at bounding box center [373, 185] width 55 height 20
click at [50, 90] on span "会员管理" at bounding box center [40, 95] width 50 height 10
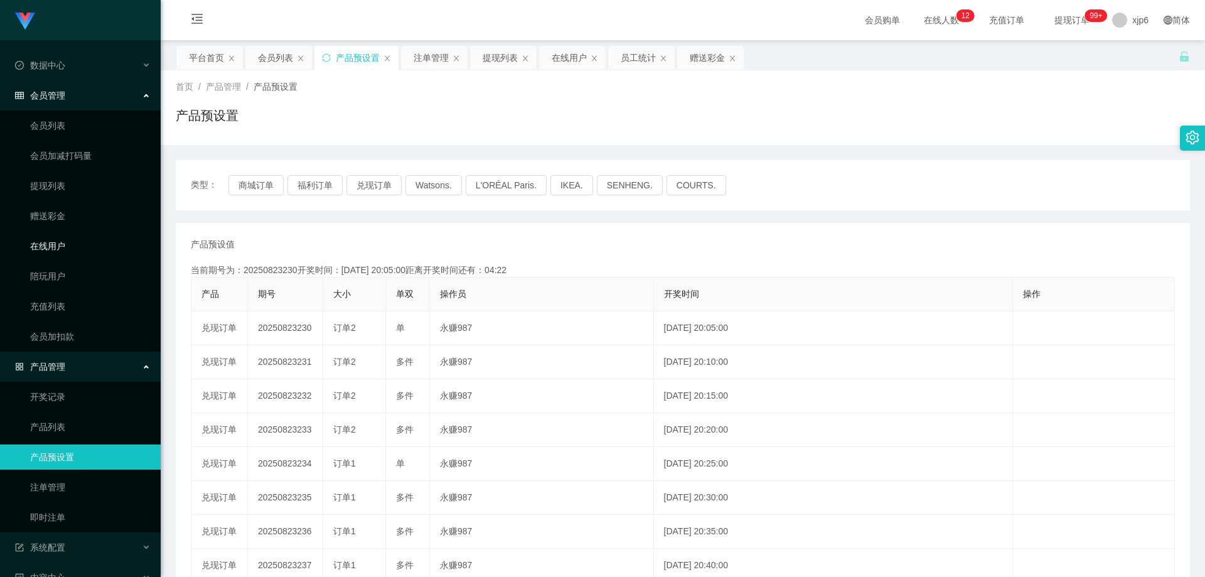
click at [65, 250] on link "在线用户" at bounding box center [90, 245] width 120 height 25
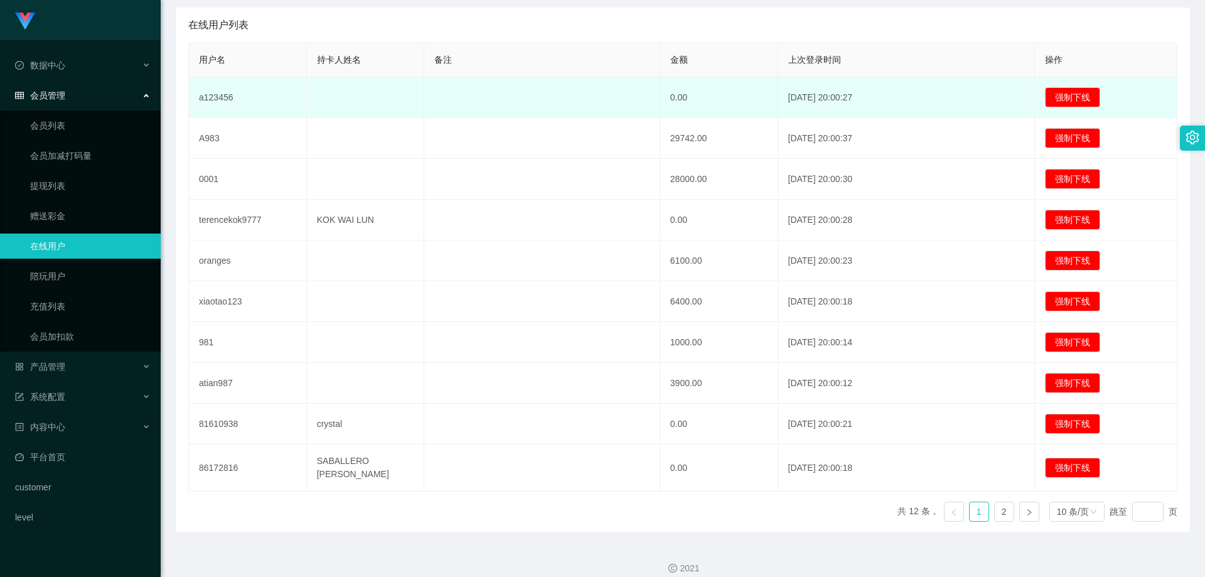
scroll to position [217, 0]
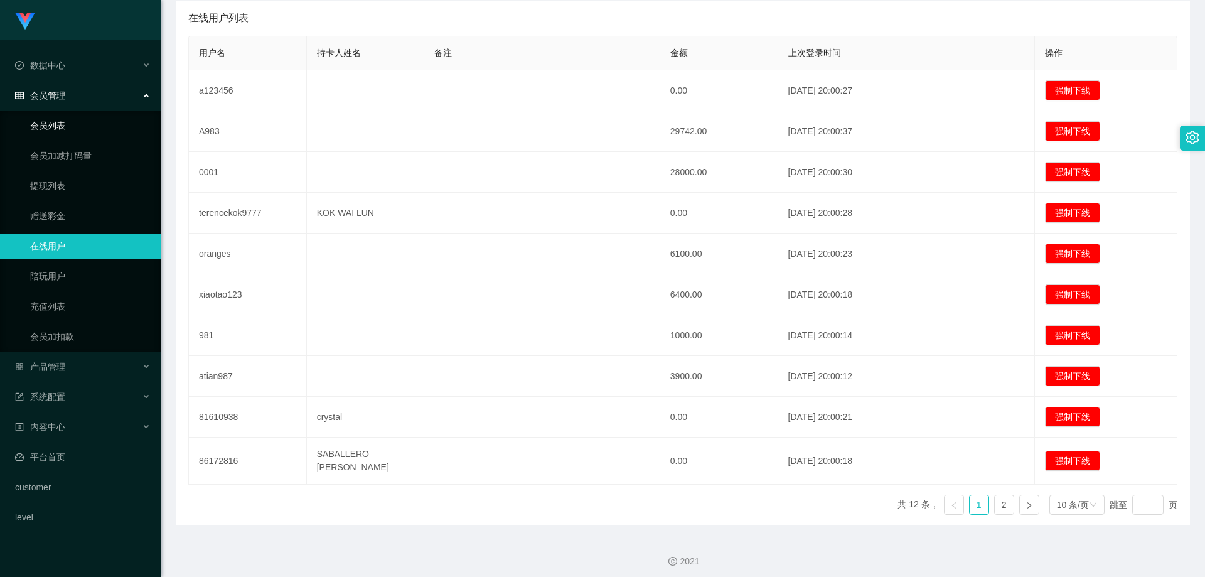
click at [63, 128] on link "会员列表" at bounding box center [90, 125] width 120 height 25
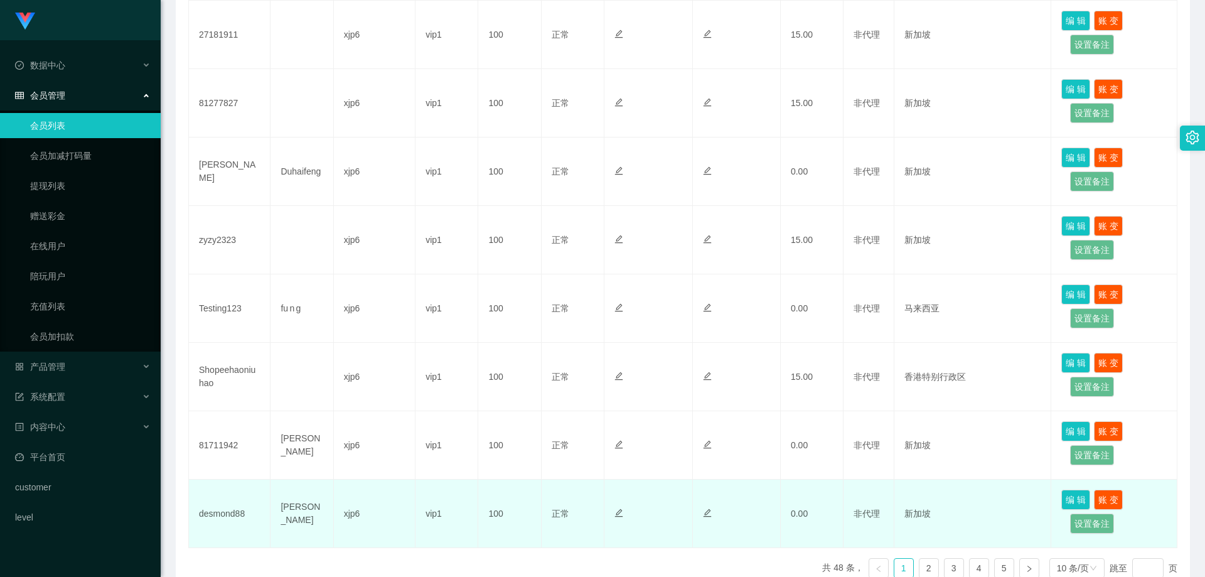
scroll to position [536, 0]
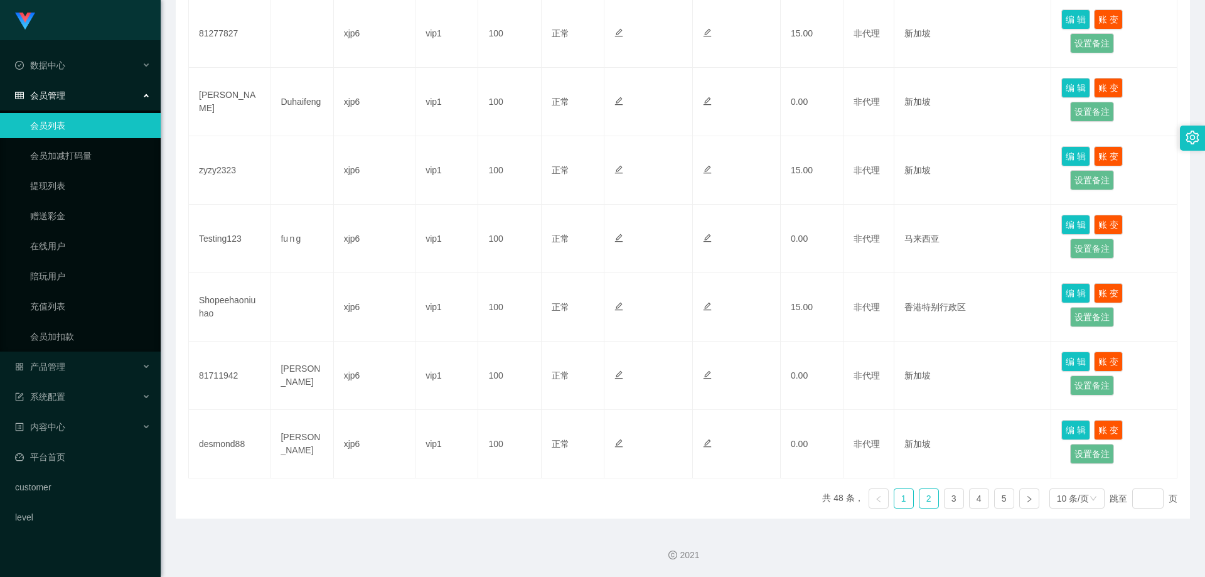
click at [926, 502] on link "2" at bounding box center [928, 498] width 19 height 19
click at [895, 498] on link "1" at bounding box center [903, 498] width 19 height 19
click at [65, 126] on link "会员列表" at bounding box center [90, 125] width 120 height 25
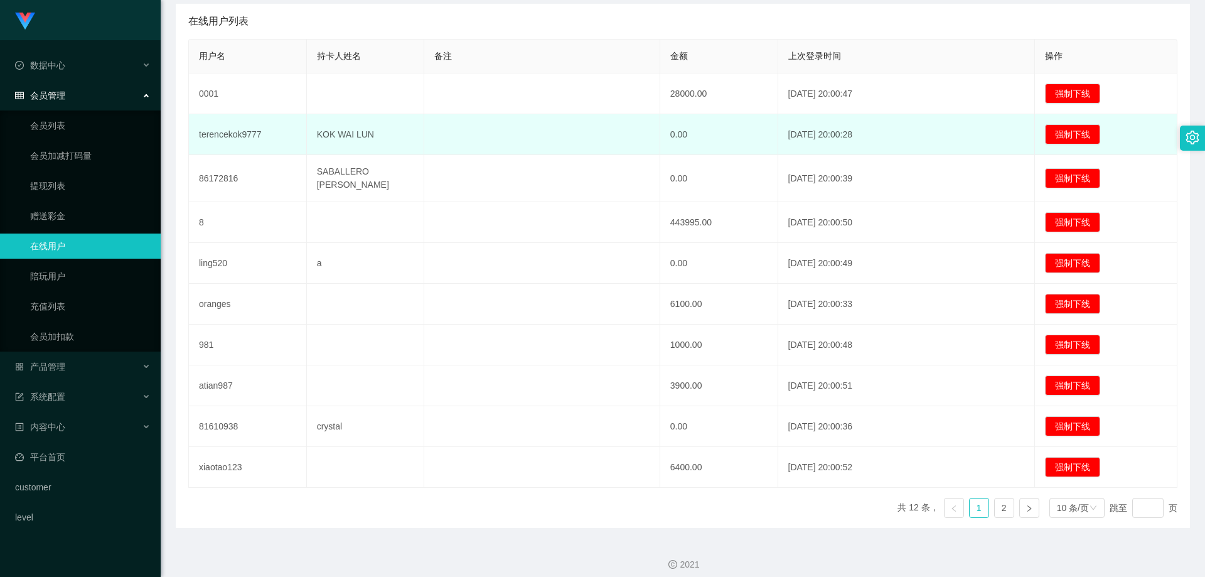
scroll to position [217, 0]
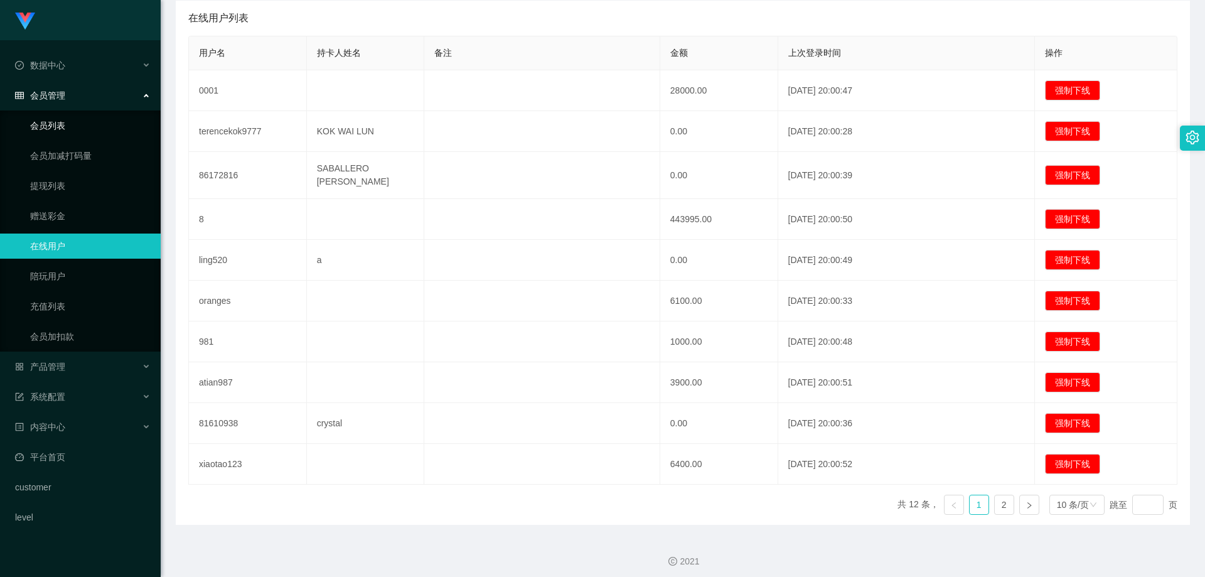
click at [73, 125] on link "会员列表" at bounding box center [90, 125] width 120 height 25
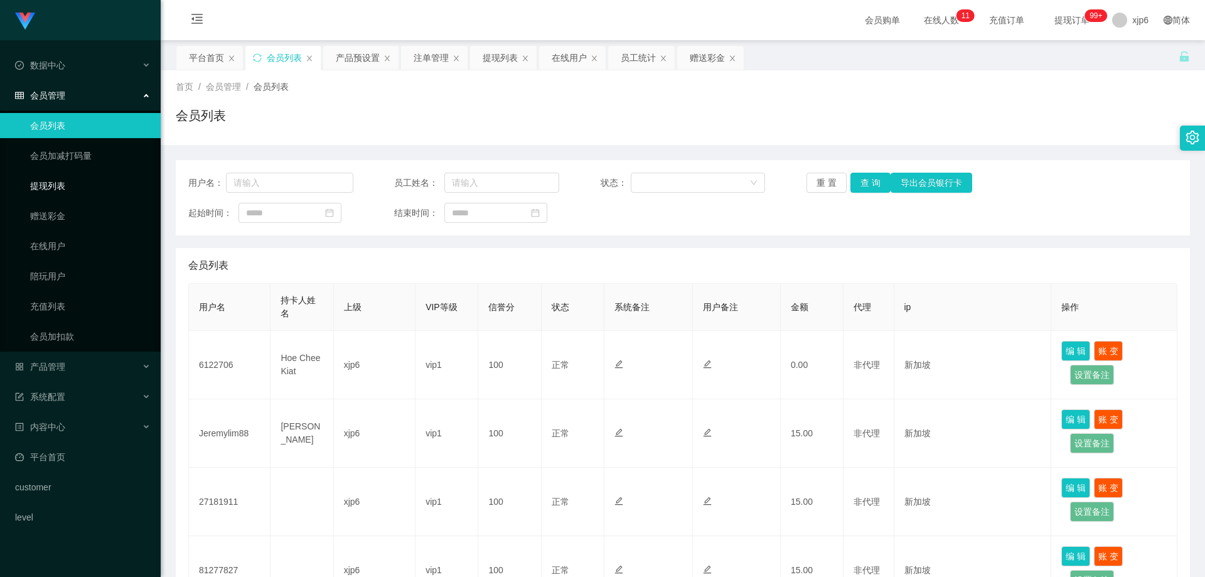
click at [60, 186] on link "提现列表" at bounding box center [90, 185] width 120 height 25
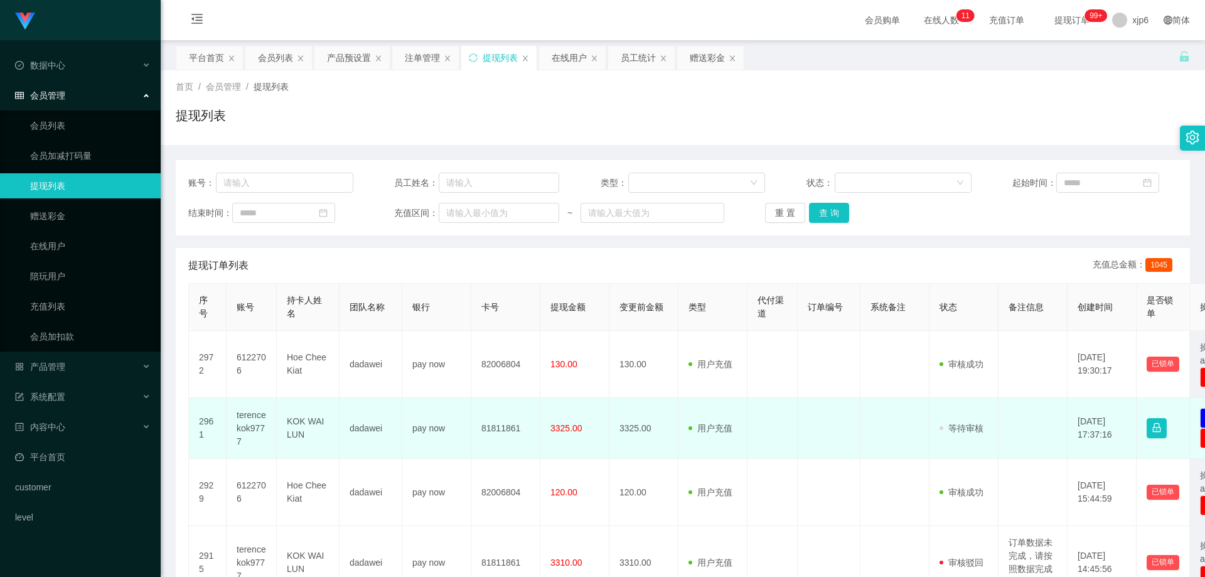
click at [250, 422] on td "terencekok9777" at bounding box center [251, 428] width 50 height 61
click at [250, 420] on td "terencekok9777" at bounding box center [251, 428] width 50 height 61
click at [251, 417] on td "terencekok9777" at bounding box center [251, 428] width 50 height 61
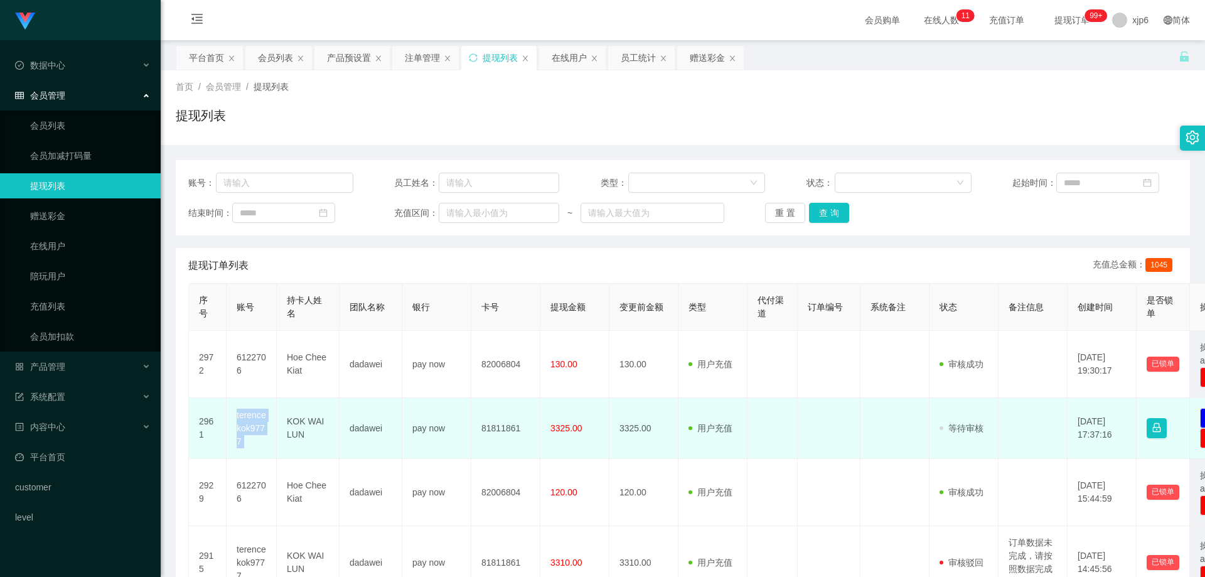
copy td "terencekok9777"
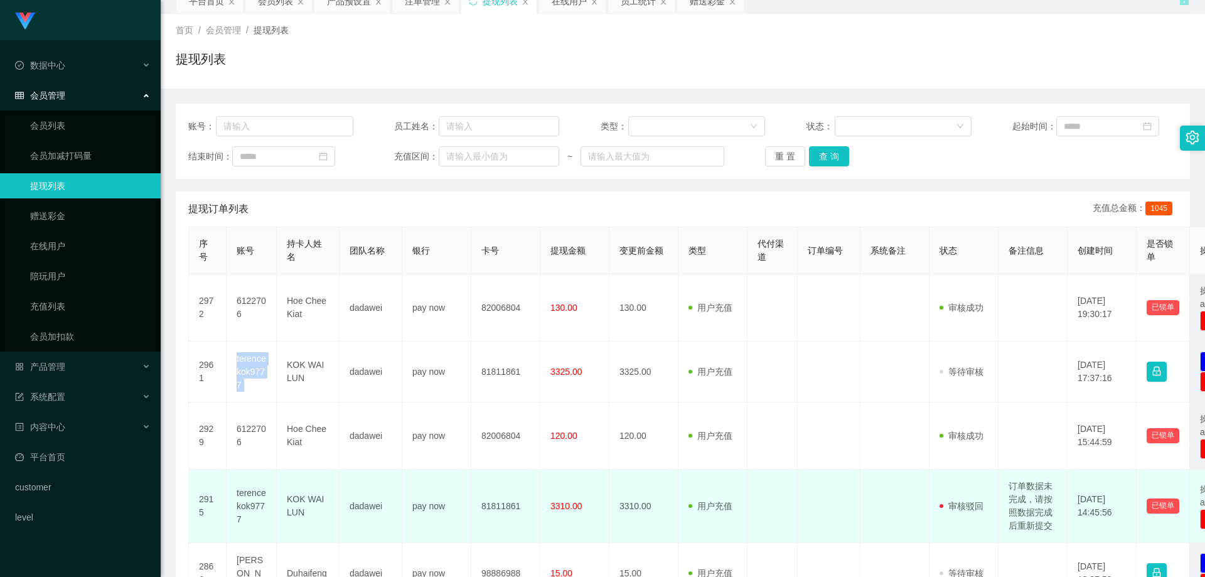
scroll to position [125, 0]
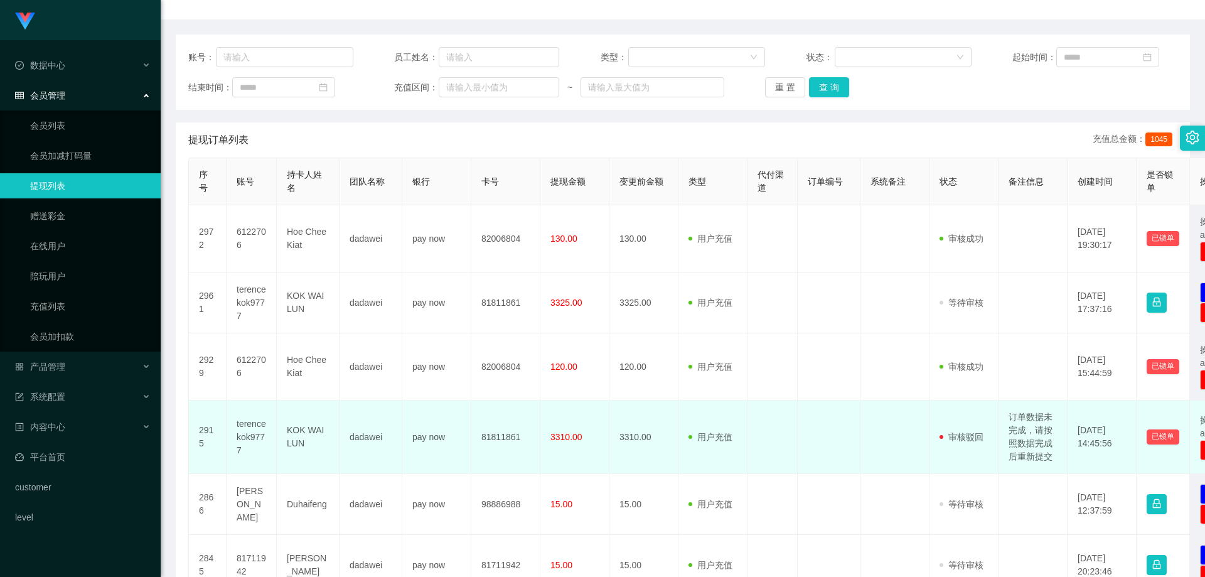
click at [1009, 449] on td "订单数据未完成，请按照数据完成后重新提交" at bounding box center [1032, 436] width 69 height 73
drag, startPoint x: 1011, startPoint y: 418, endPoint x: 1050, endPoint y: 456, distance: 55.0
click at [1050, 456] on td "订单数据未完成，请按照数据完成后重新提交" at bounding box center [1032, 436] width 69 height 73
copy td "订单数据未完成，请按照数据完成后重新提交"
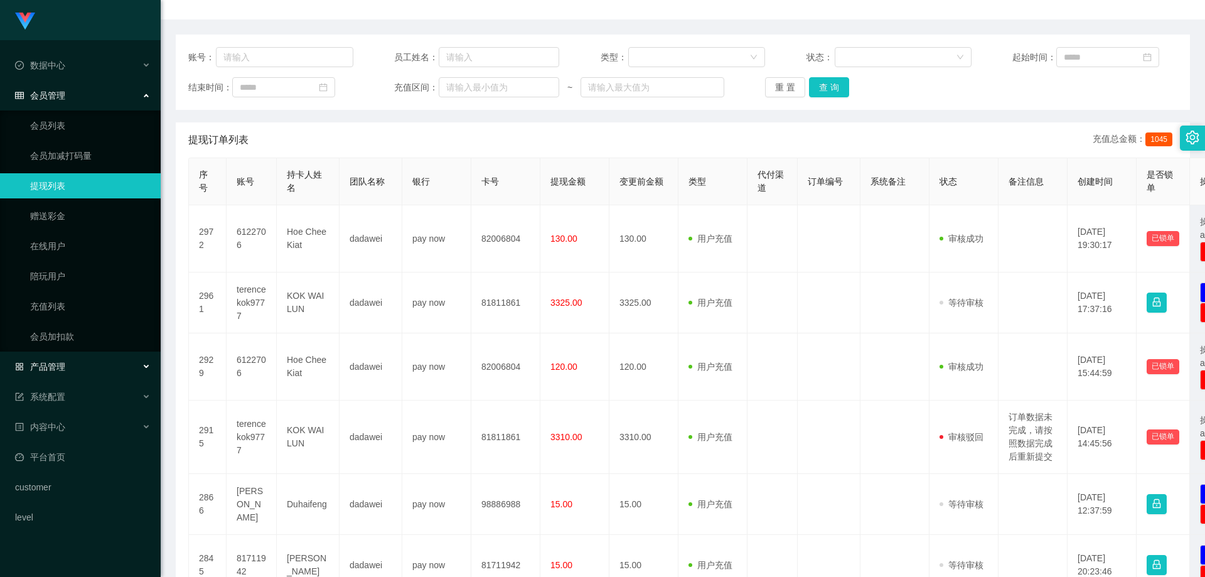
click at [63, 365] on span "产品管理" at bounding box center [40, 366] width 50 height 10
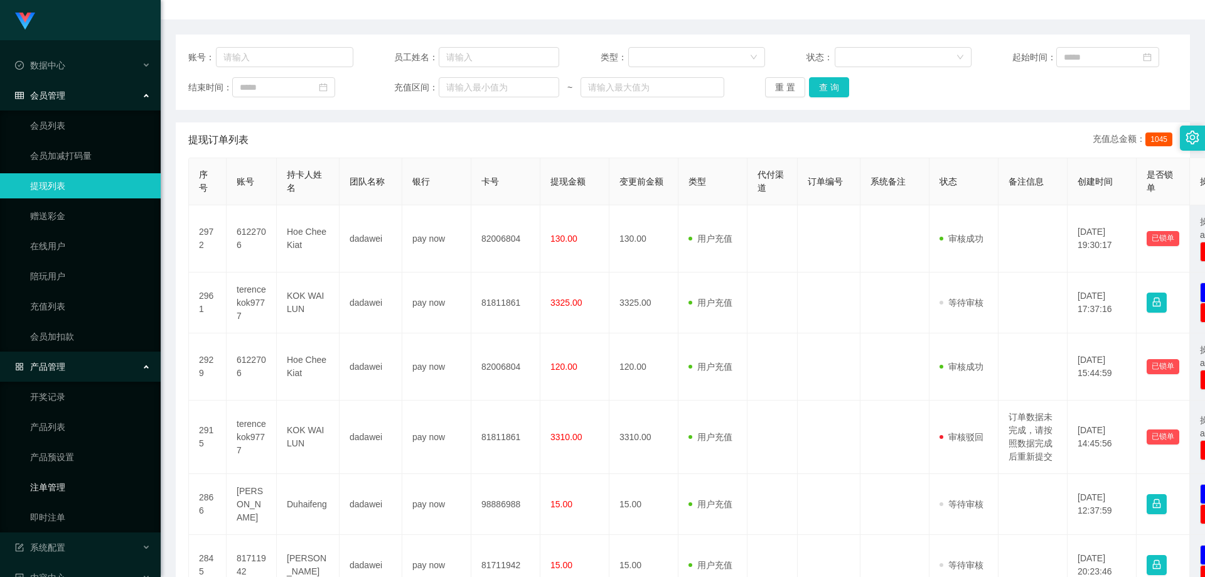
click at [73, 491] on link "注单管理" at bounding box center [90, 486] width 120 height 25
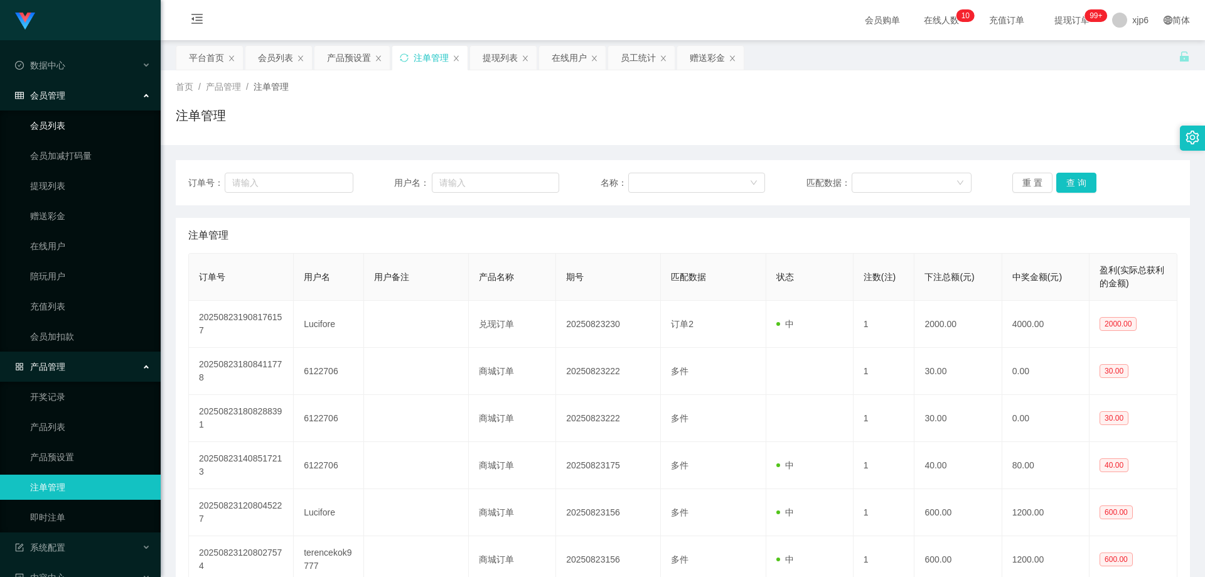
click at [70, 129] on link "会员列表" at bounding box center [90, 125] width 120 height 25
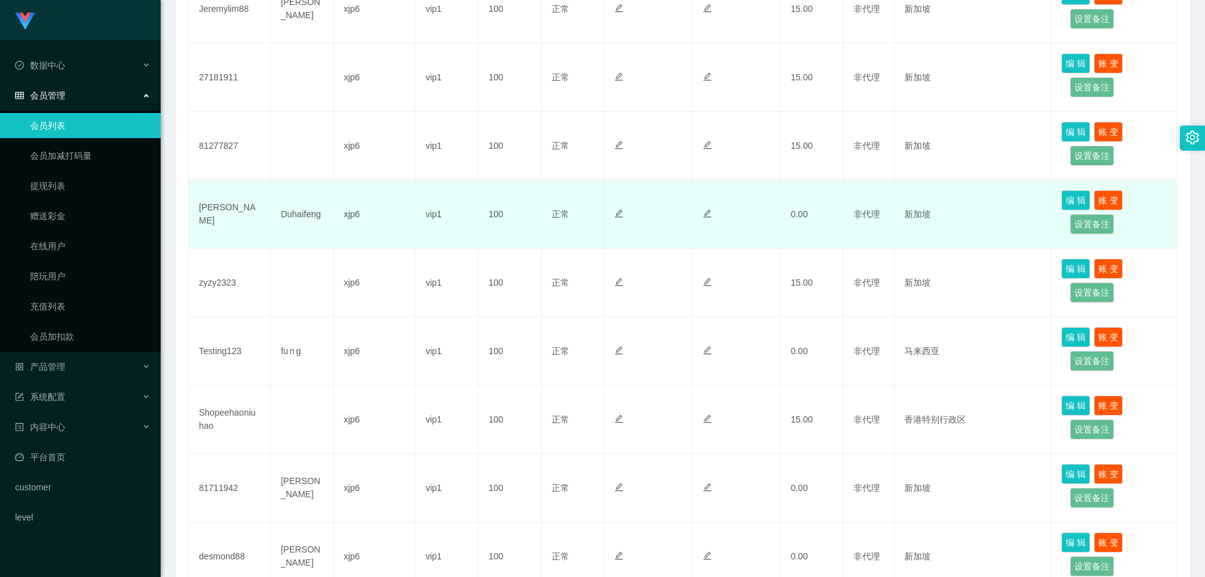
scroll to position [536, 0]
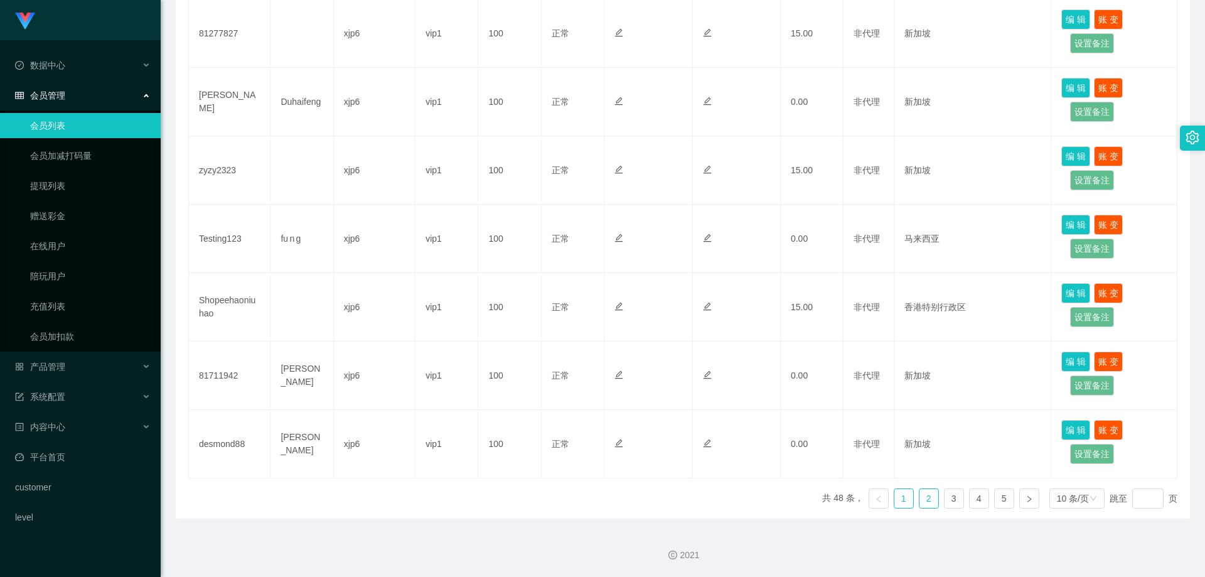
click at [925, 500] on link "2" at bounding box center [928, 498] width 19 height 19
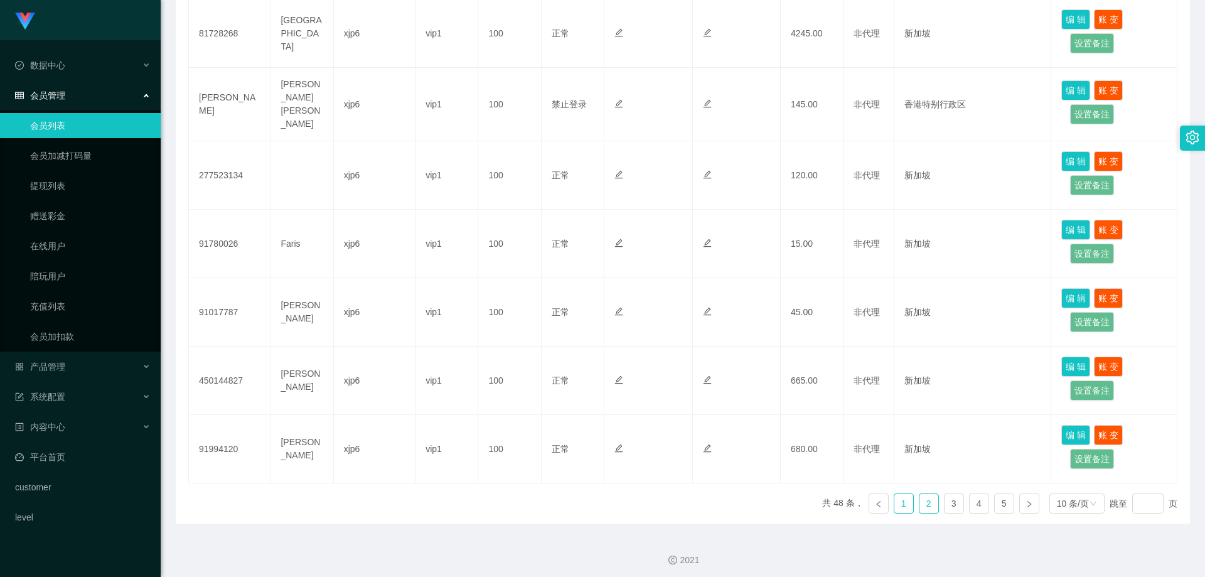
click at [894, 501] on link "1" at bounding box center [903, 503] width 19 height 19
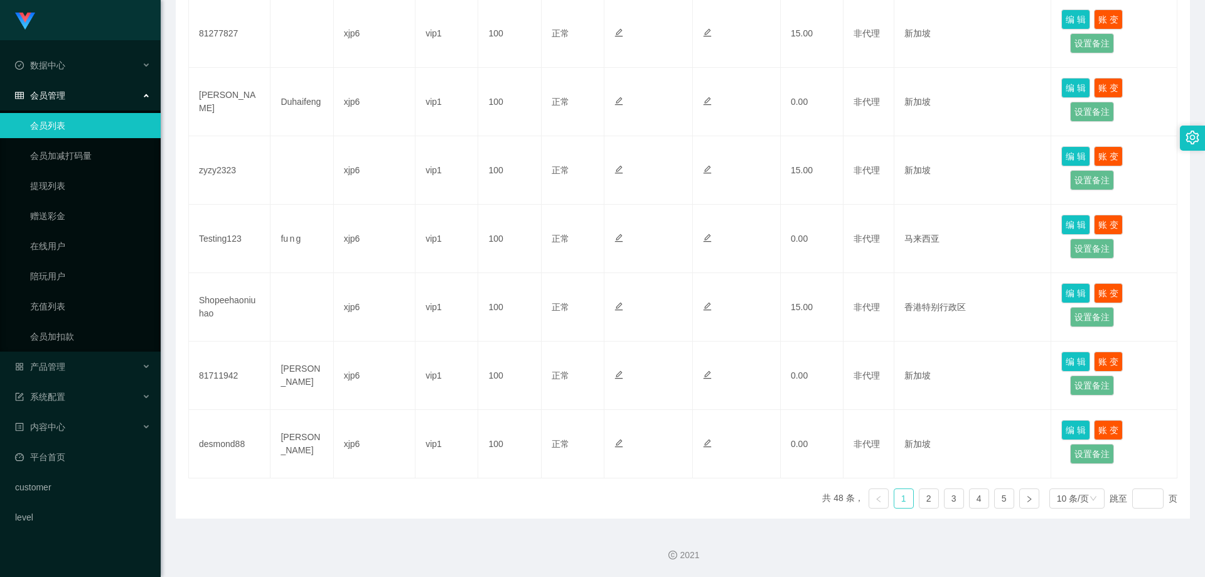
click at [894, 498] on link "1" at bounding box center [903, 498] width 19 height 19
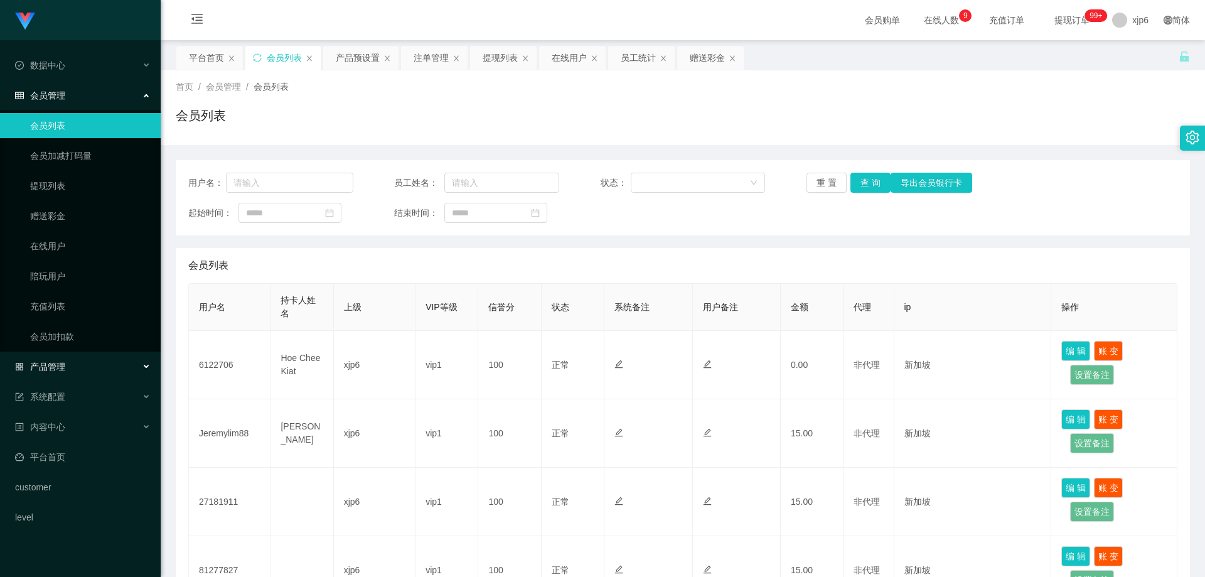
click at [66, 368] on div "产品管理" at bounding box center [80, 366] width 161 height 25
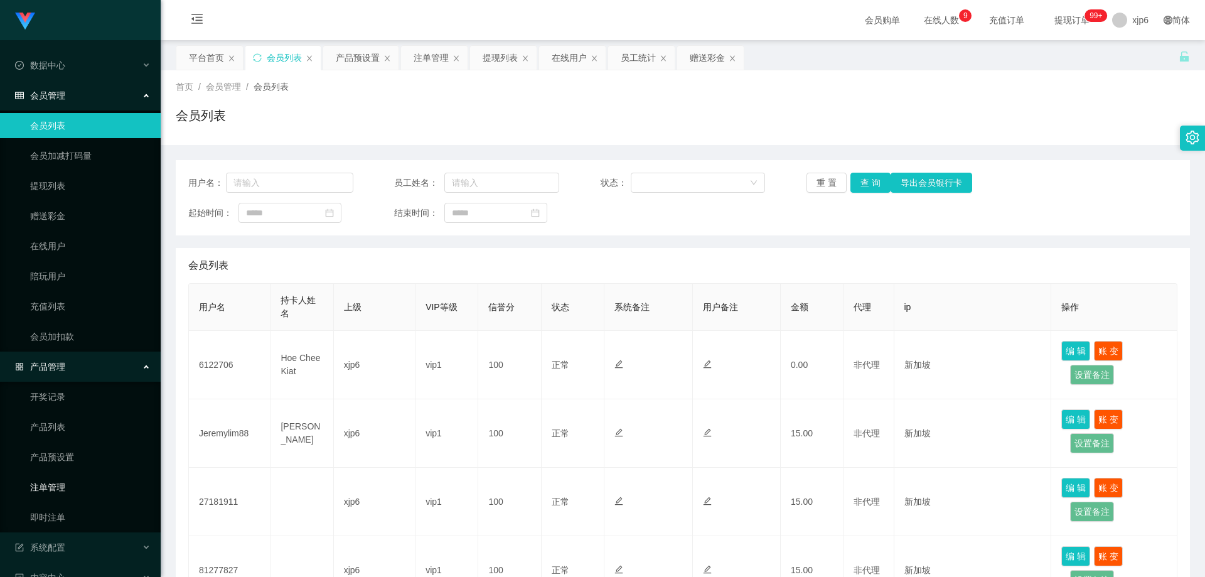
drag, startPoint x: 55, startPoint y: 485, endPoint x: 67, endPoint y: 472, distance: 17.3
click at [55, 486] on link "注单管理" at bounding box center [90, 486] width 120 height 25
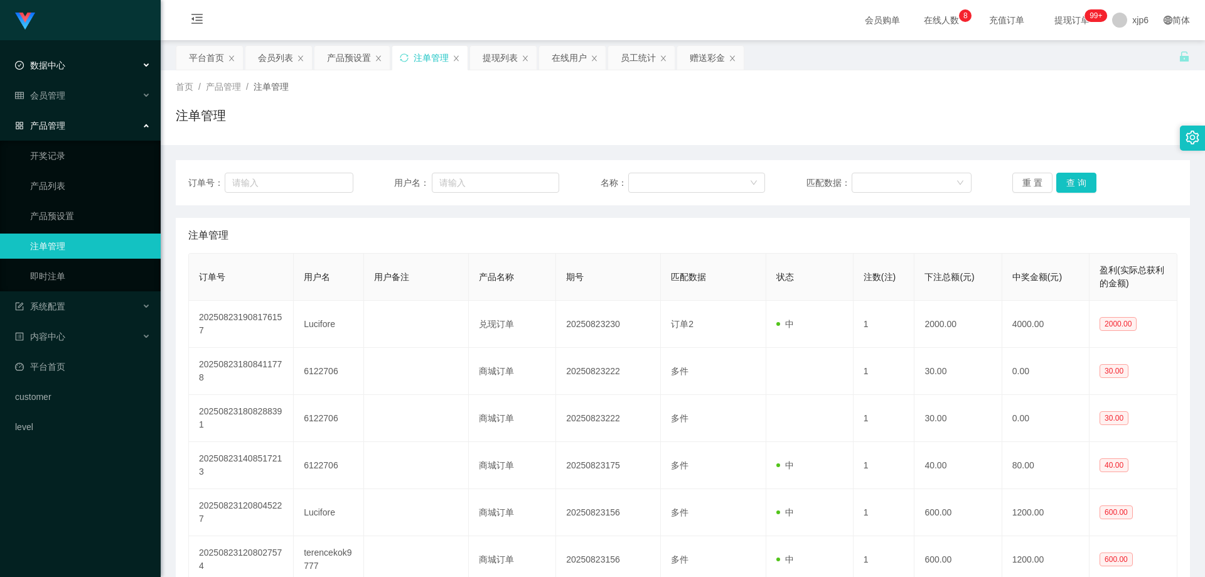
click at [67, 62] on div "数据中心" at bounding box center [80, 65] width 161 height 25
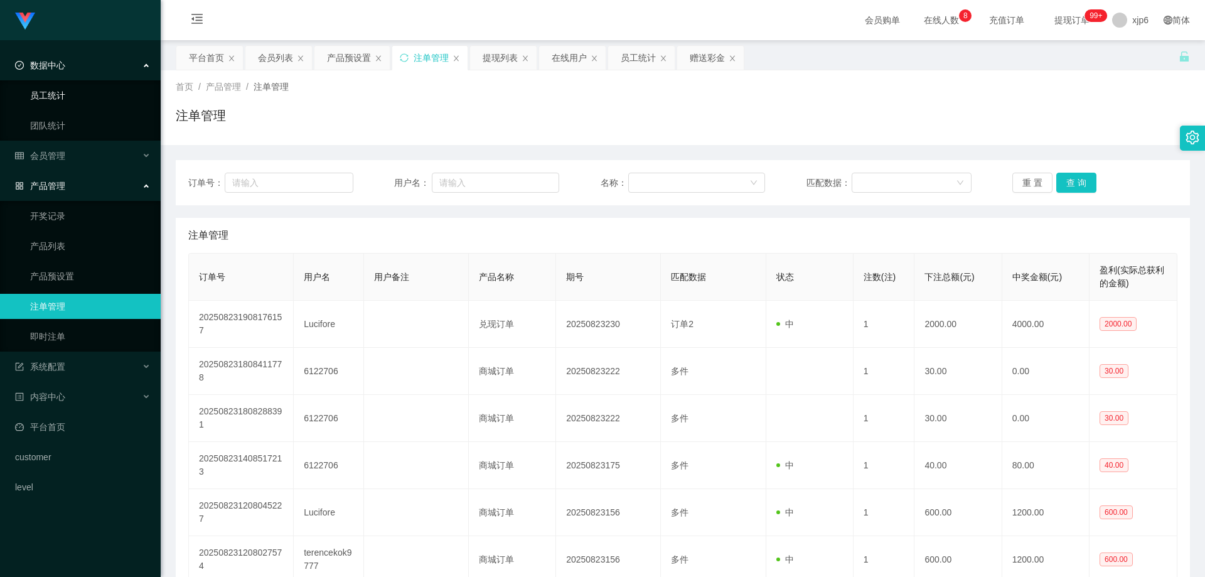
click at [61, 98] on link "员工统计" at bounding box center [90, 95] width 120 height 25
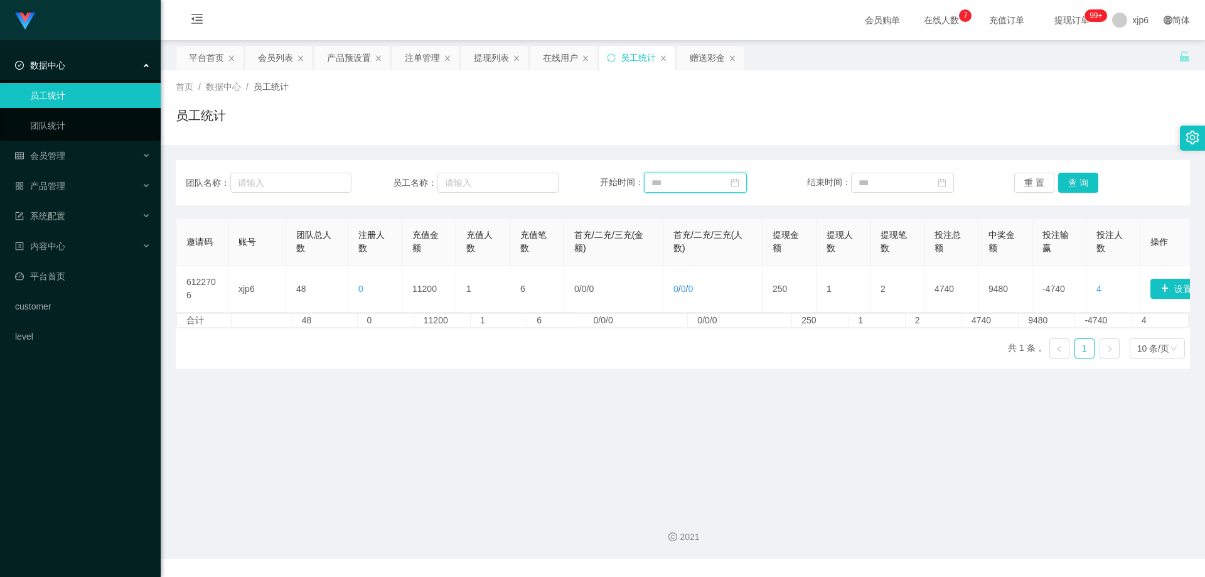
click at [710, 180] on input at bounding box center [695, 183] width 103 height 20
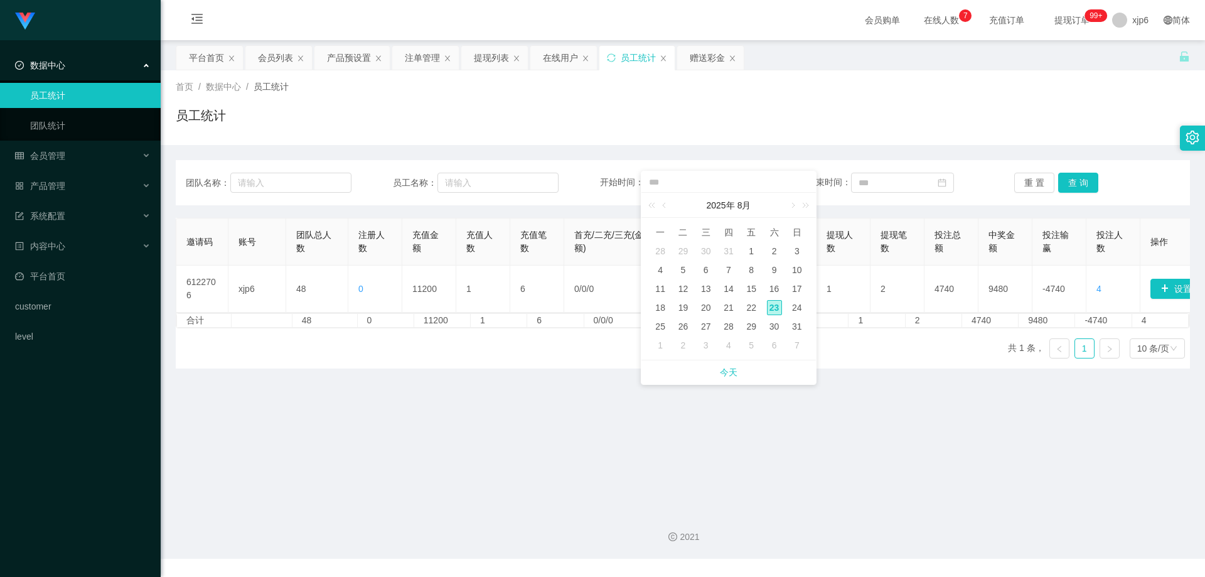
drag, startPoint x: 749, startPoint y: 250, endPoint x: 777, endPoint y: 248, distance: 28.3
click at [749, 250] on div "1" at bounding box center [750, 250] width 15 height 15
type input "**********"
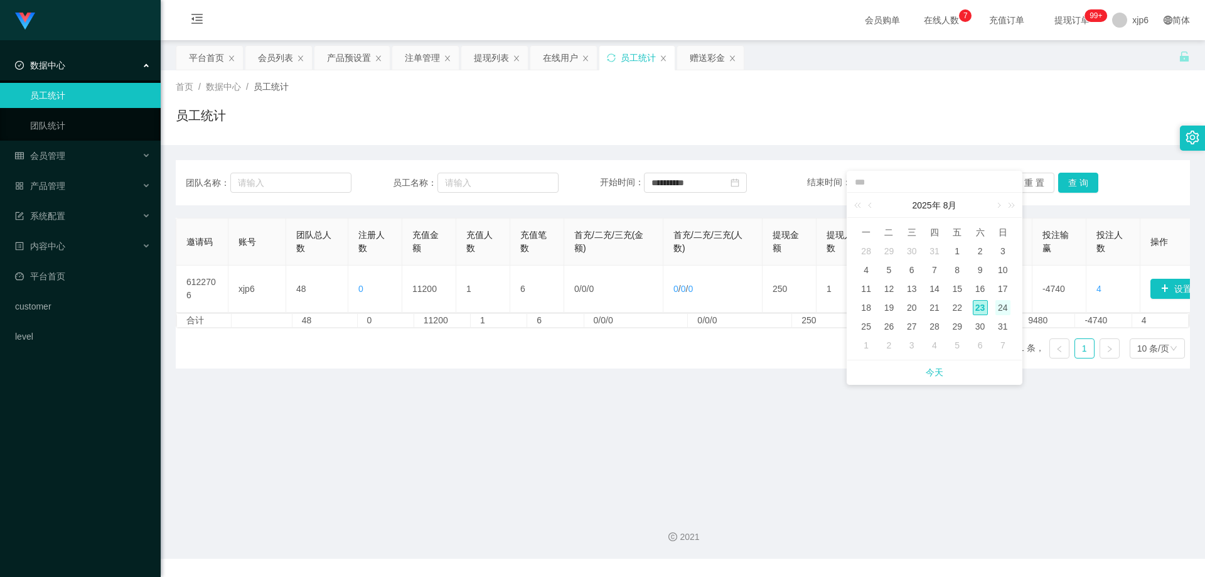
click at [1005, 309] on div "24" at bounding box center [1002, 307] width 15 height 15
type input "**********"
click at [1067, 189] on button "查 询" at bounding box center [1078, 183] width 40 height 20
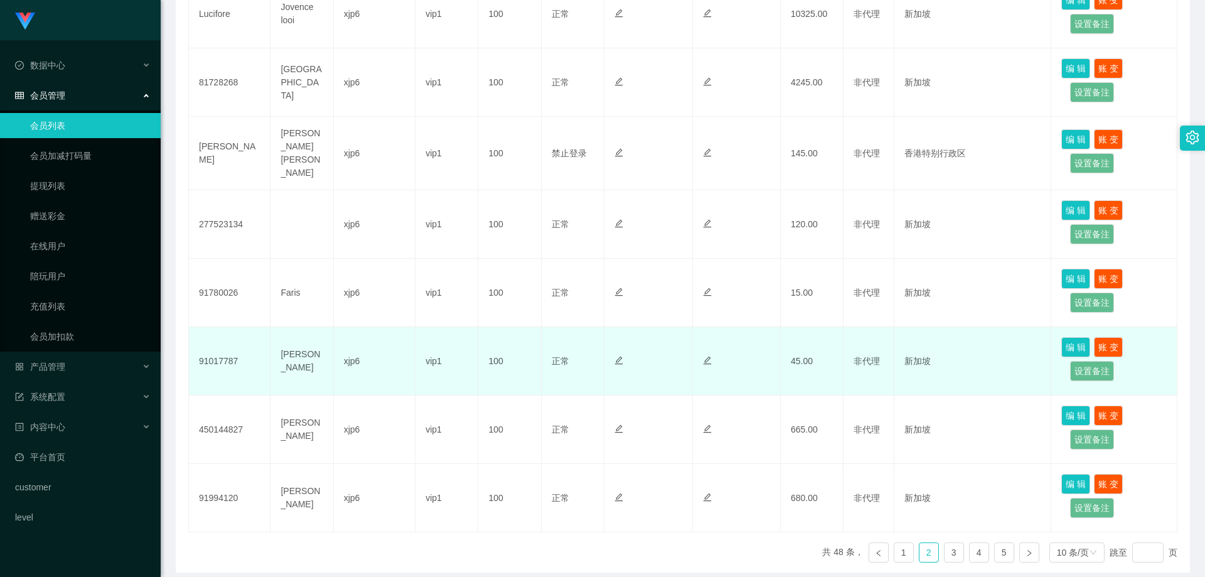
scroll to position [536, 0]
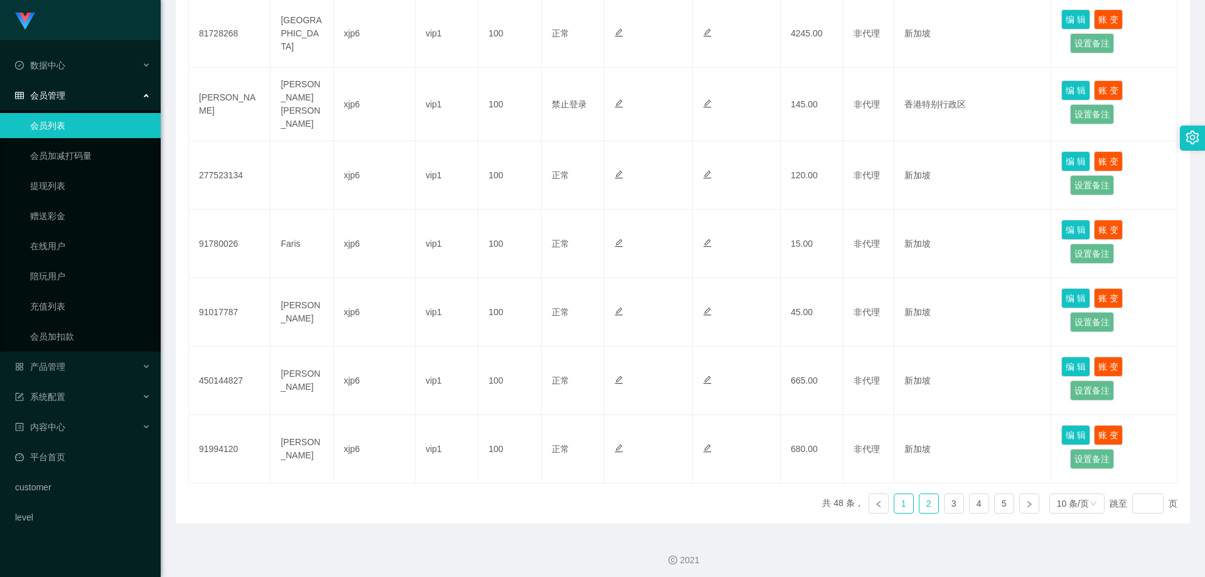
click at [901, 497] on link "1" at bounding box center [903, 503] width 19 height 19
